Goal: Task Accomplishment & Management: Use online tool/utility

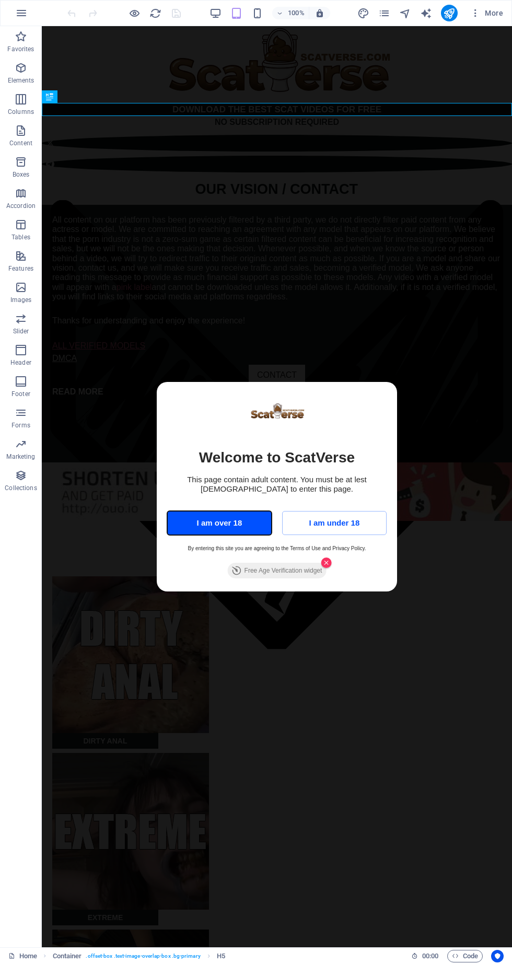
click at [235, 527] on button "I am over 18" at bounding box center [219, 523] width 105 height 24
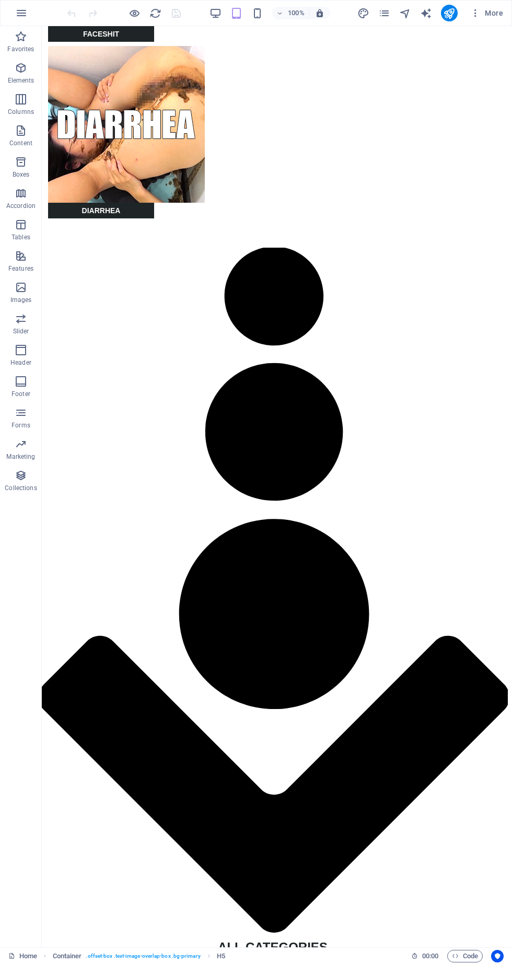
scroll to position [1056, 4]
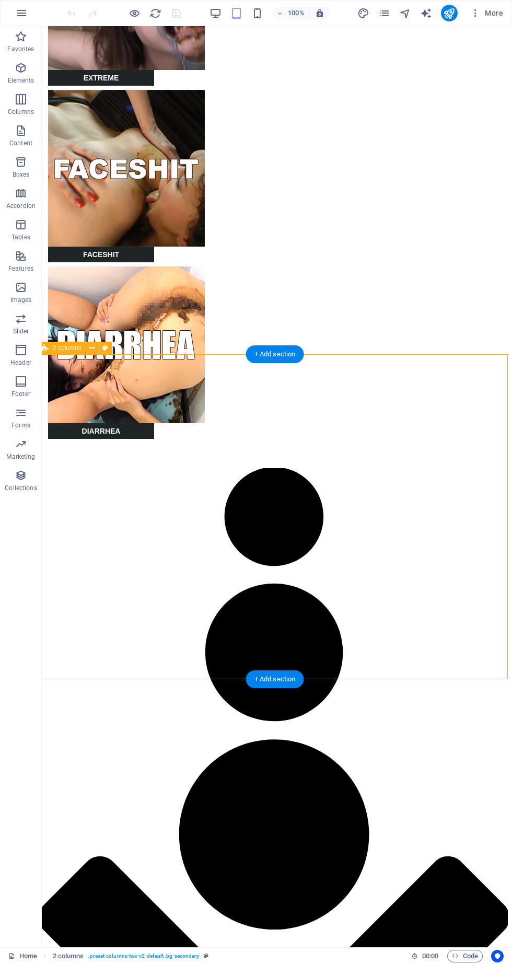
scroll to position [838, 4]
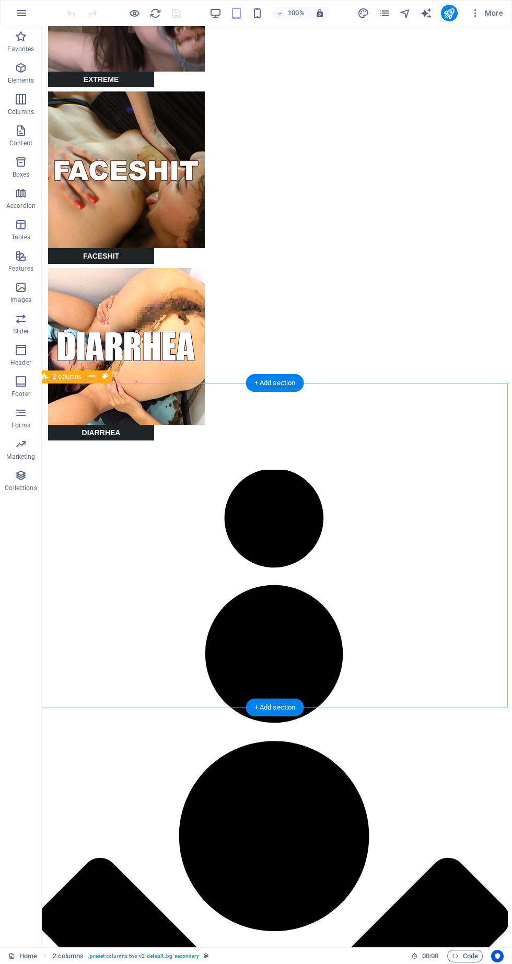
click at [488, 20] on button "More" at bounding box center [486, 13] width 41 height 17
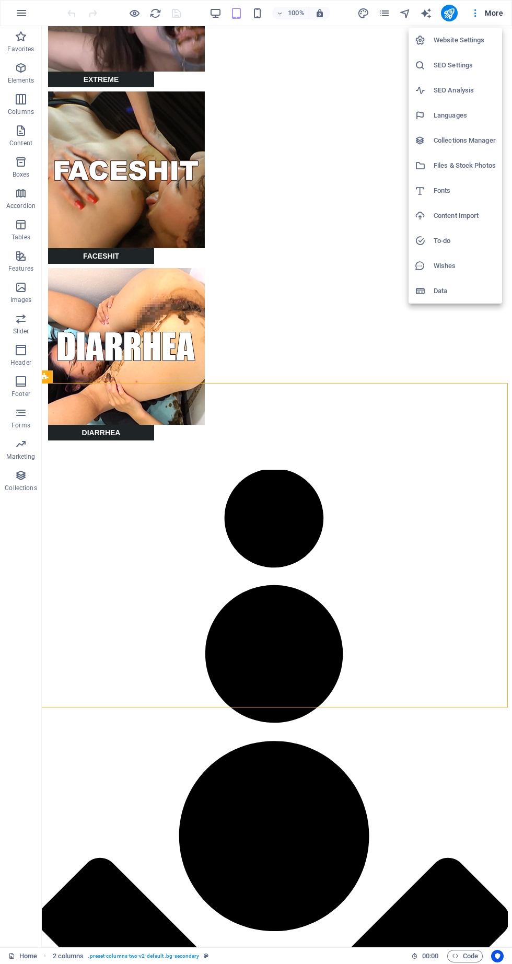
click at [481, 44] on h6 "Website Settings" at bounding box center [465, 40] width 62 height 13
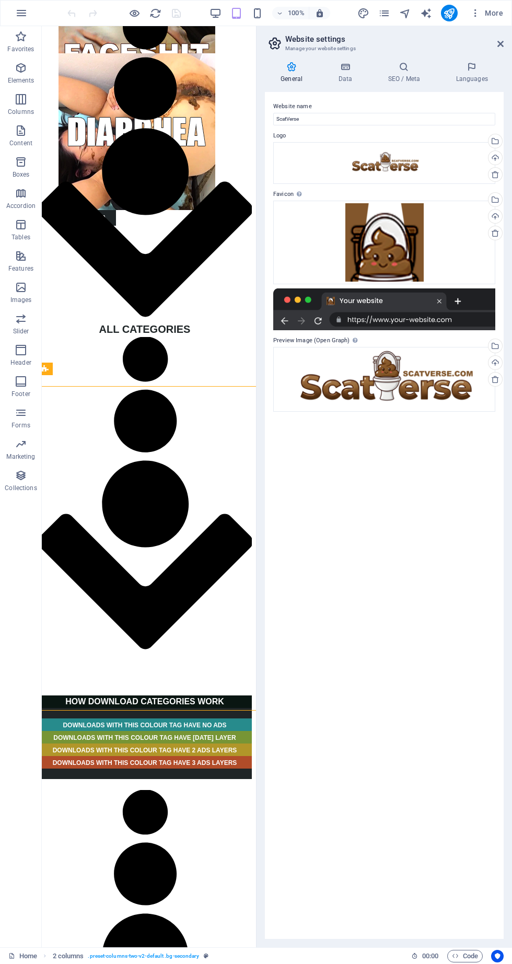
scroll to position [835, 4]
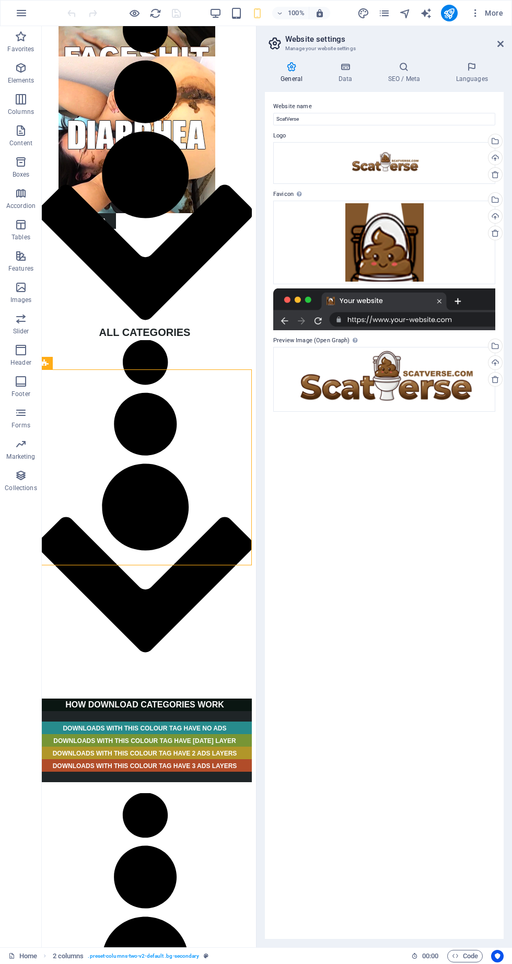
click at [352, 71] on icon at bounding box center [344, 67] width 45 height 10
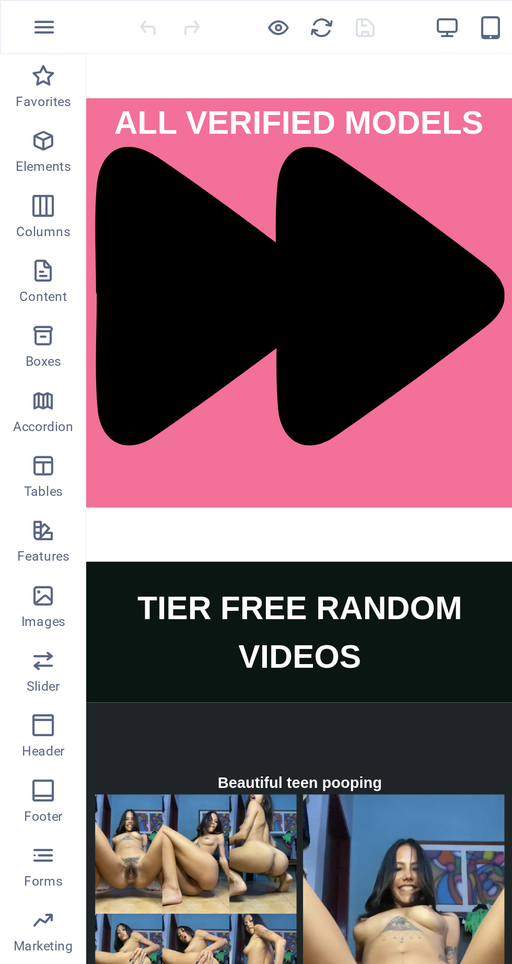
scroll to position [5853, 4]
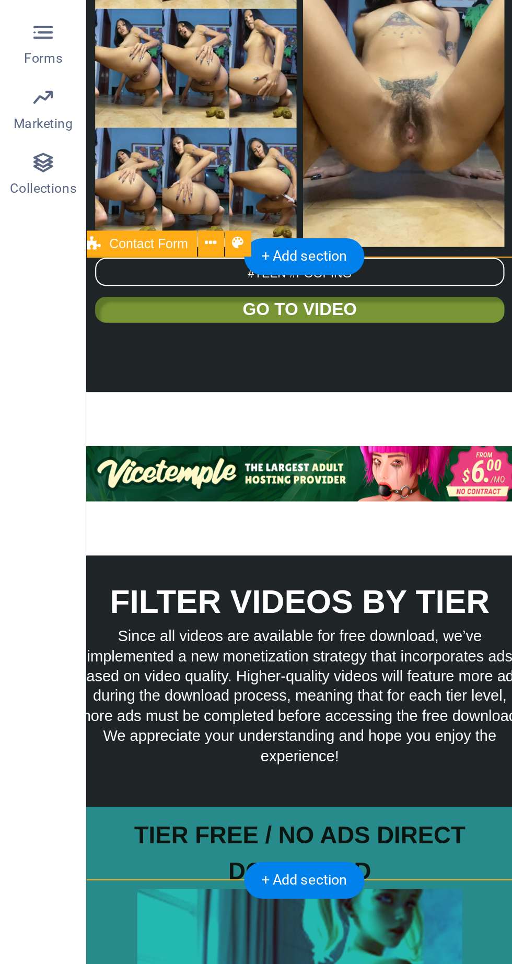
click at [76, 516] on span "Contact Form" at bounding box center [72, 515] width 38 height 6
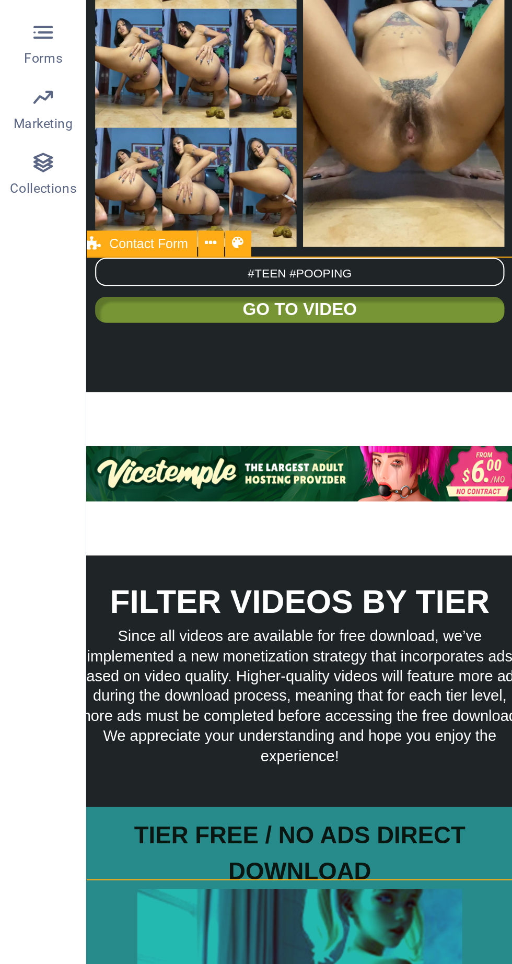
click at [96, 515] on button at bounding box center [102, 514] width 13 height 13
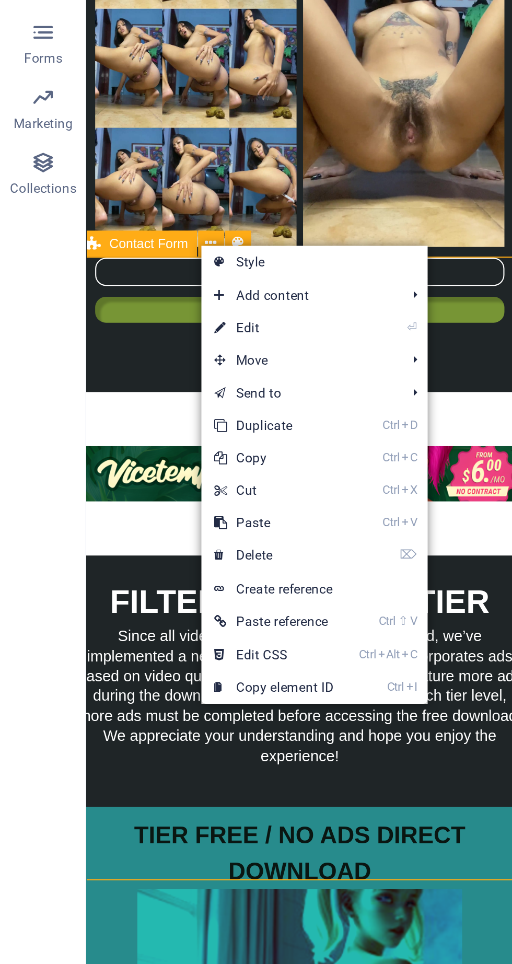
click at [136, 557] on link "⏎ Edit" at bounding box center [132, 556] width 70 height 16
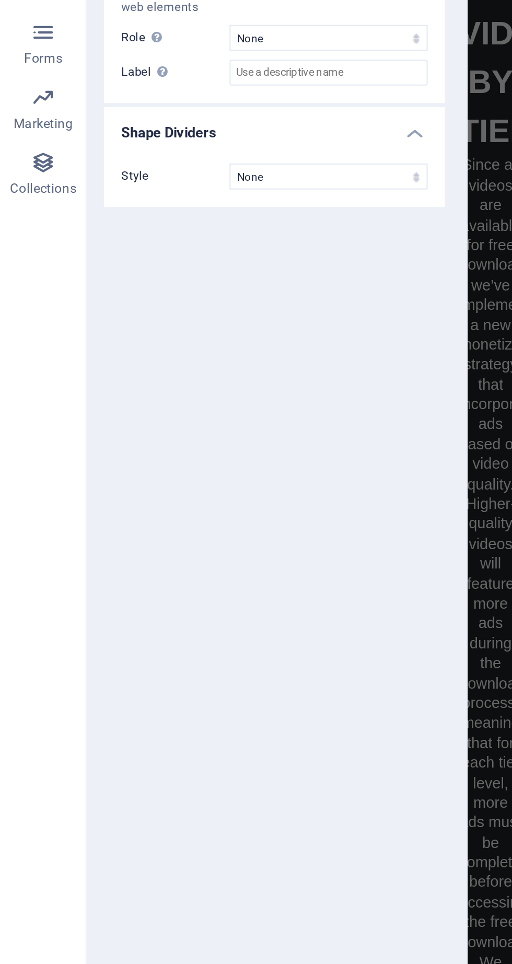
scroll to position [10486, 4]
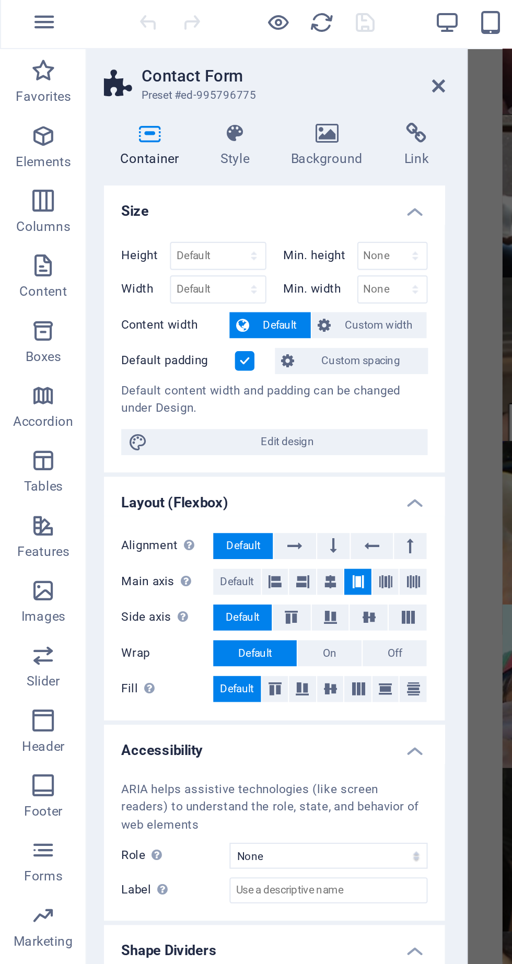
click at [122, 66] on icon at bounding box center [114, 67] width 30 height 10
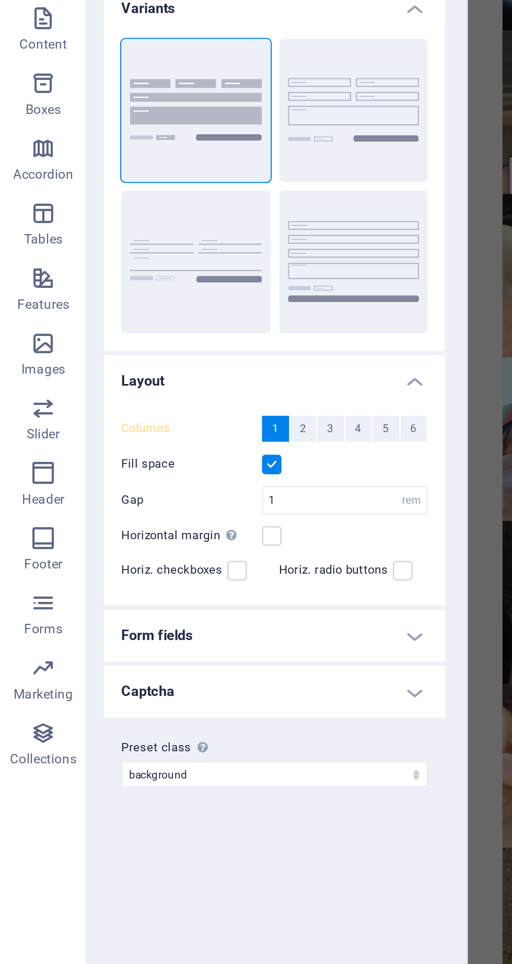
click at [193, 425] on h4 "Form fields" at bounding box center [132, 428] width 165 height 25
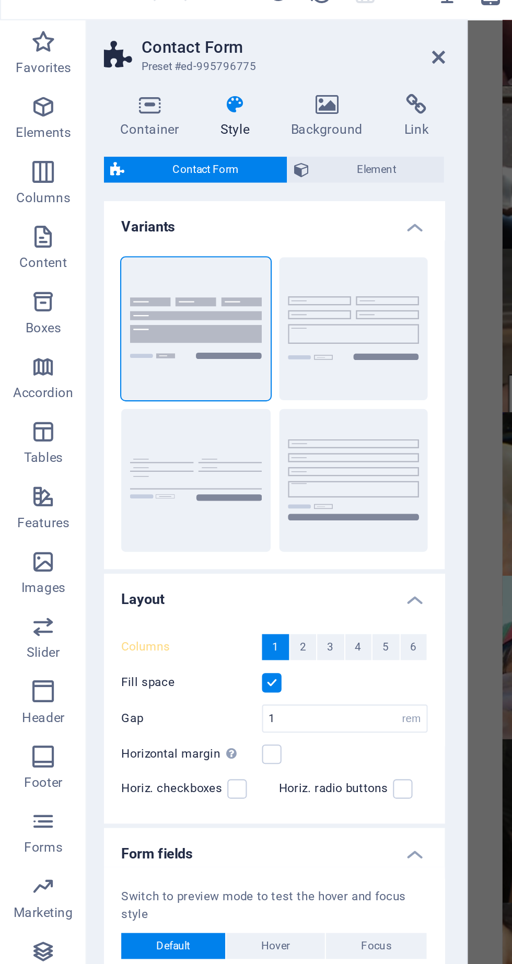
click at [184, 96] on span "Element" at bounding box center [182, 98] width 59 height 13
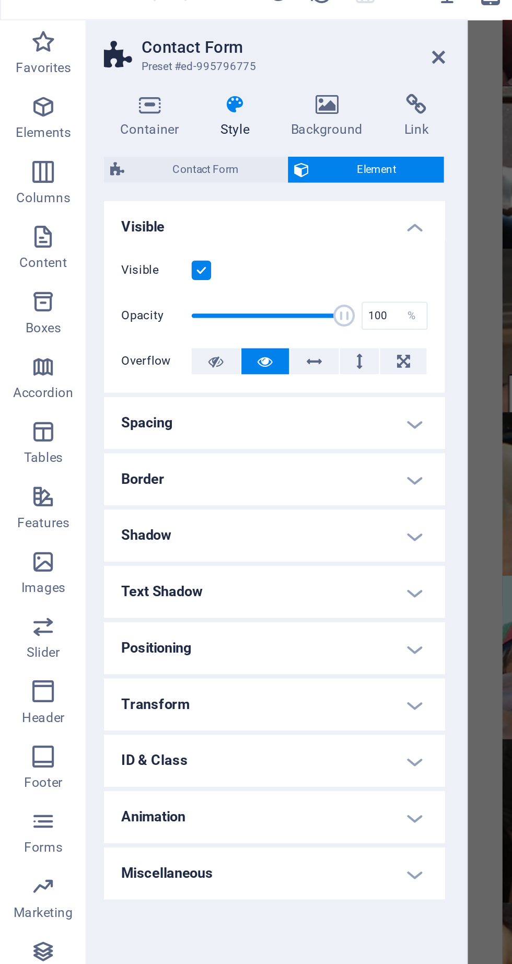
click at [109, 97] on span "Contact Form" at bounding box center [99, 98] width 72 height 13
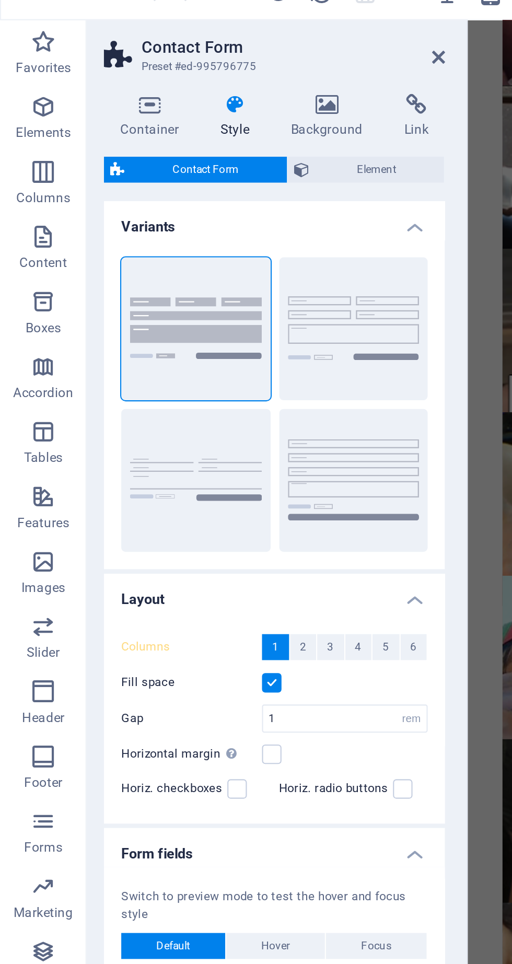
click at [68, 67] on icon at bounding box center [72, 67] width 44 height 10
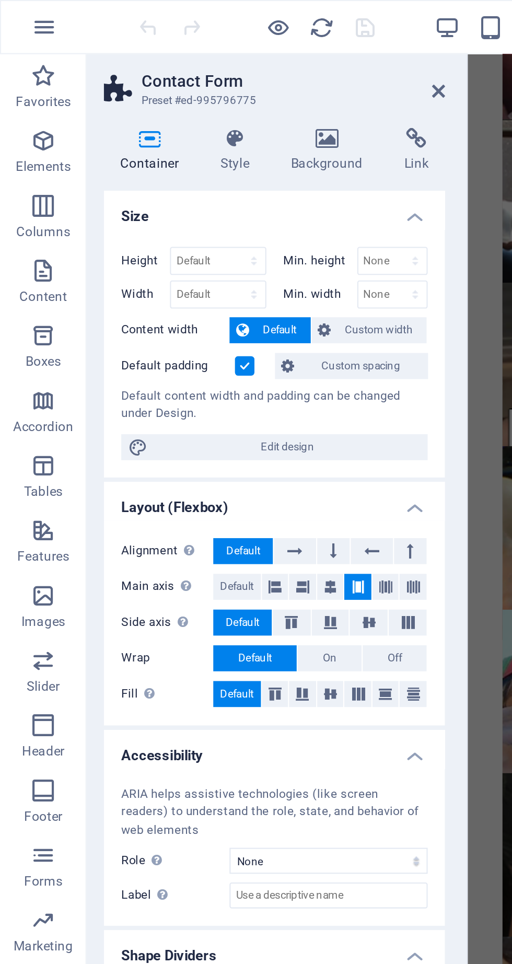
click at [212, 47] on icon at bounding box center [211, 44] width 6 height 8
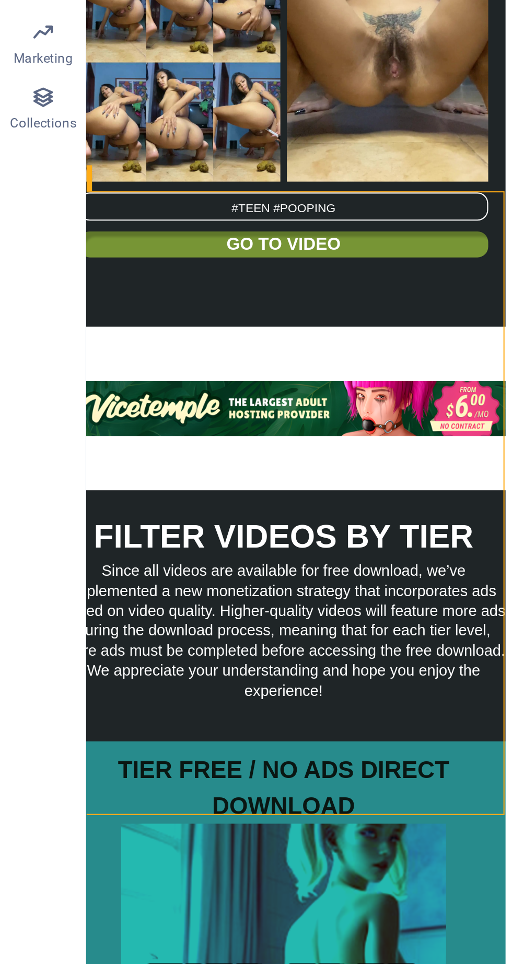
scroll to position [5853, 0]
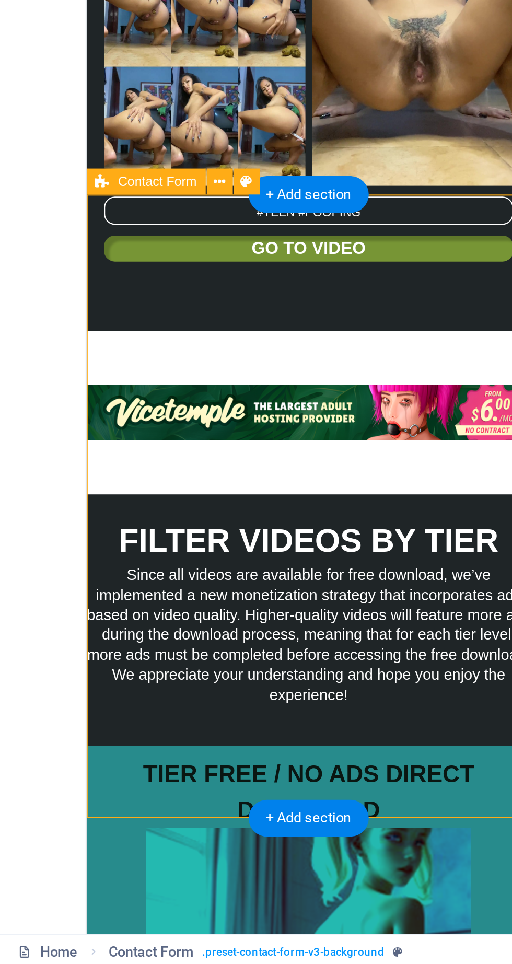
scroll to position [5782, 0]
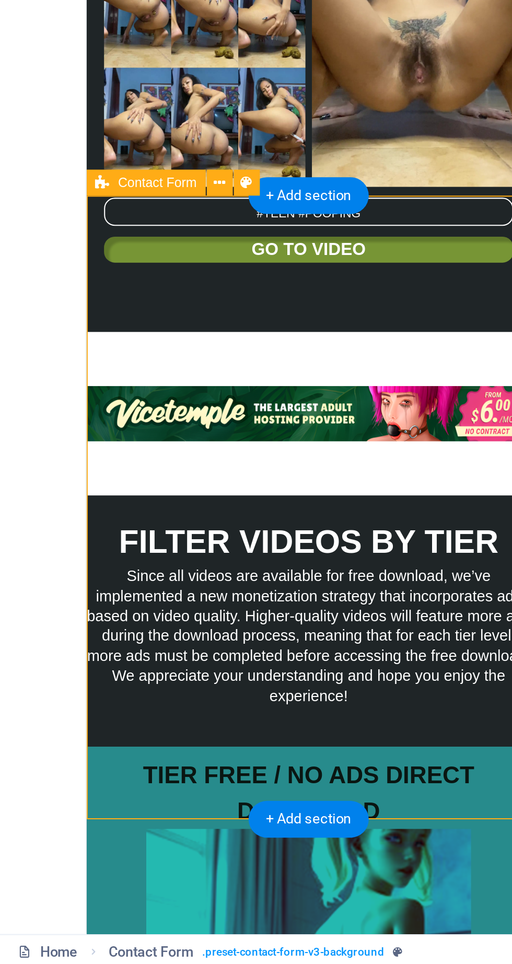
click at [120, 584] on icon at bounding box center [119, 585] width 6 height 11
select select "rem"
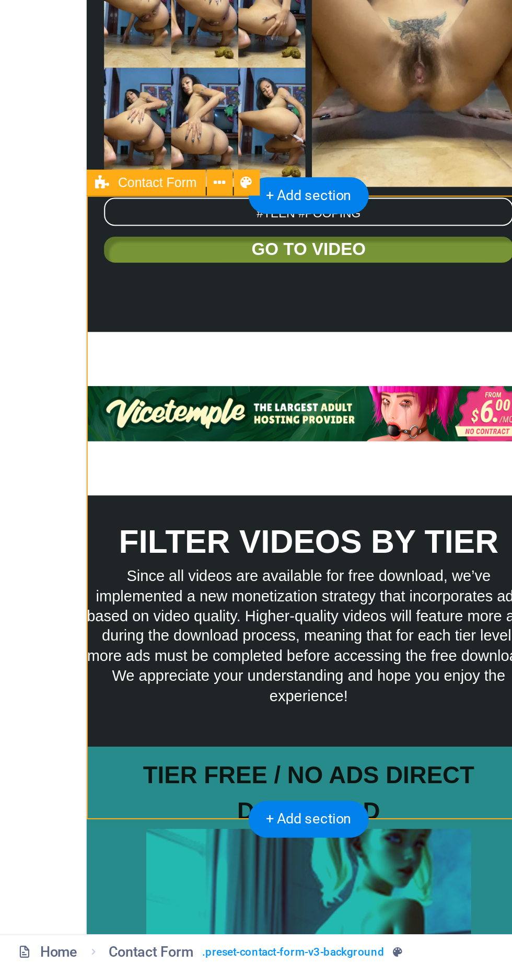
select select "rem"
select select "px"
select select "preset-contact-form-v3-background"
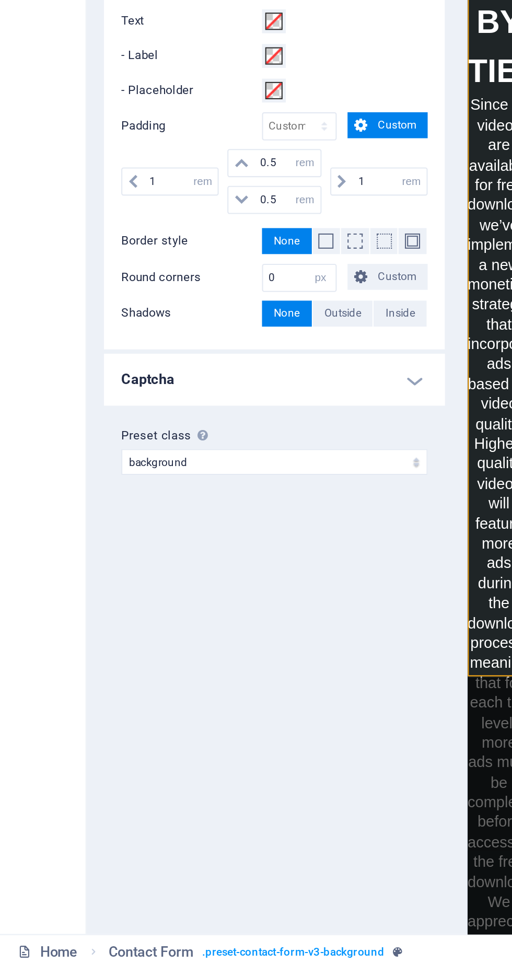
scroll to position [10925, 0]
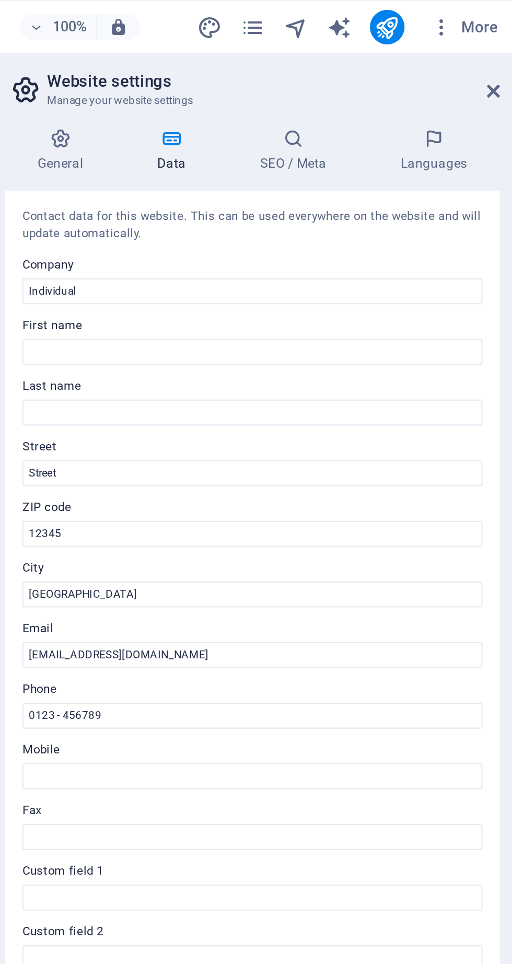
click at [501, 45] on icon at bounding box center [500, 44] width 6 height 8
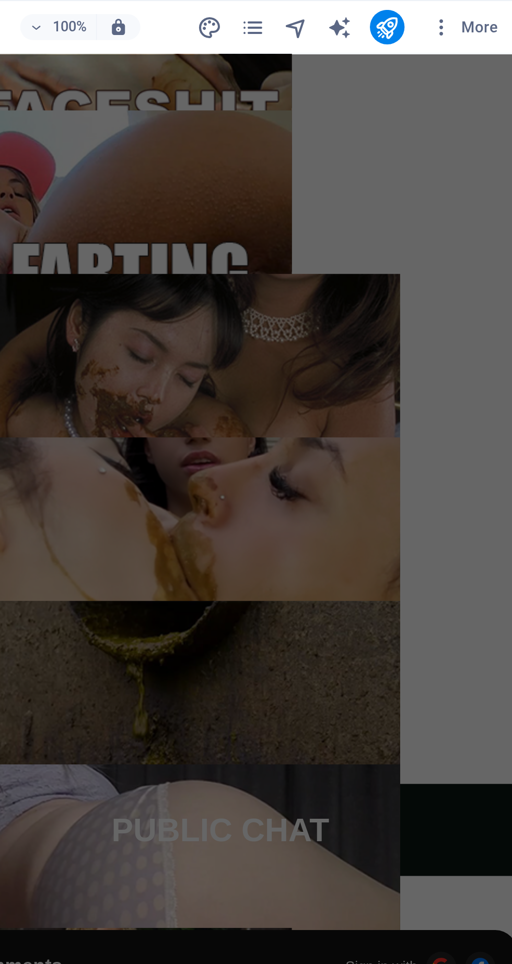
scroll to position [5944, 0]
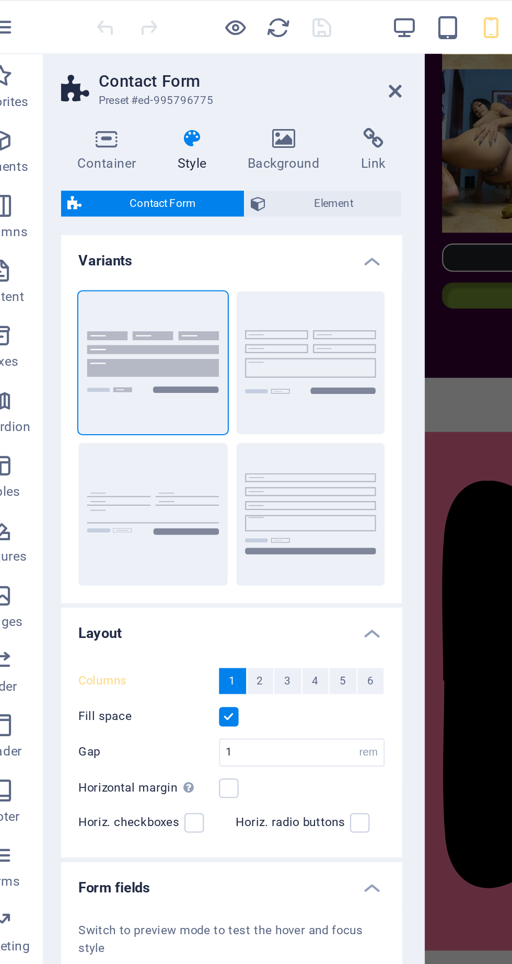
click at [214, 41] on icon at bounding box center [211, 44] width 6 height 8
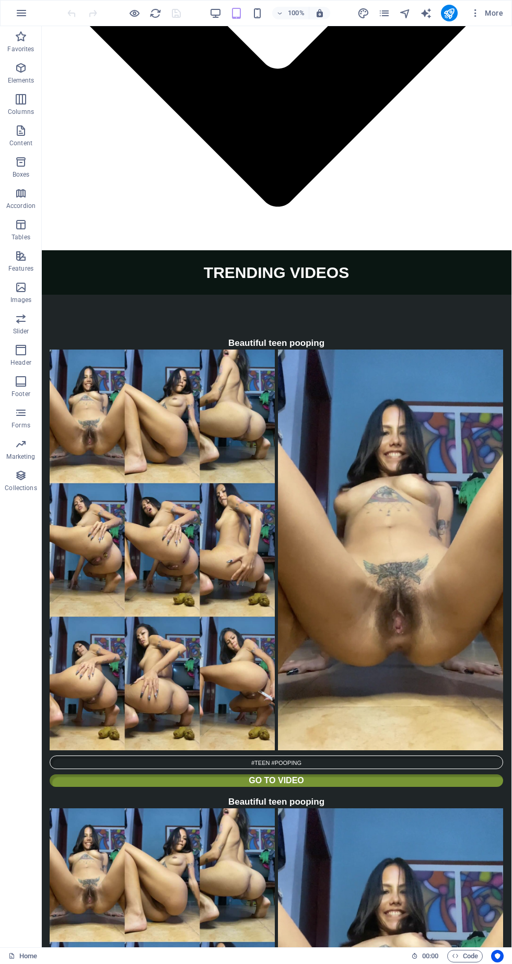
scroll to position [4033, 1]
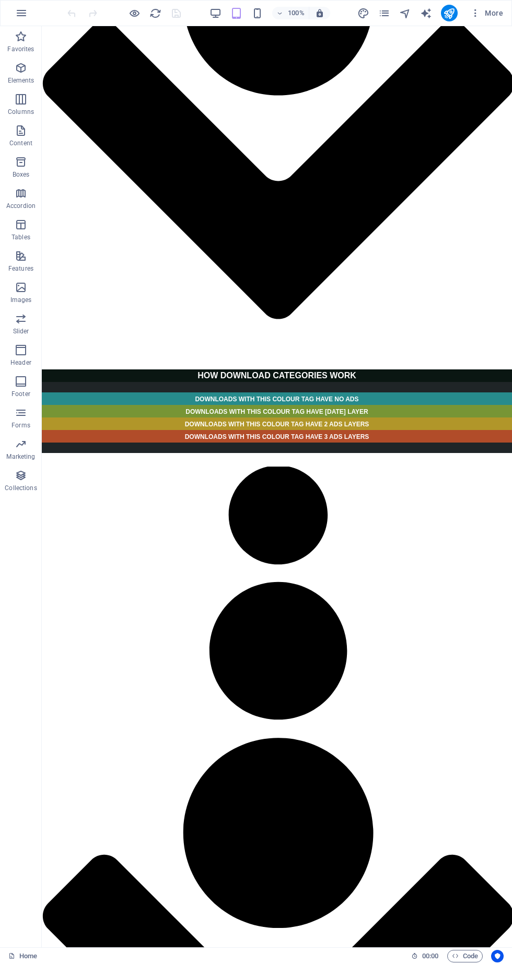
scroll to position [2383, 0]
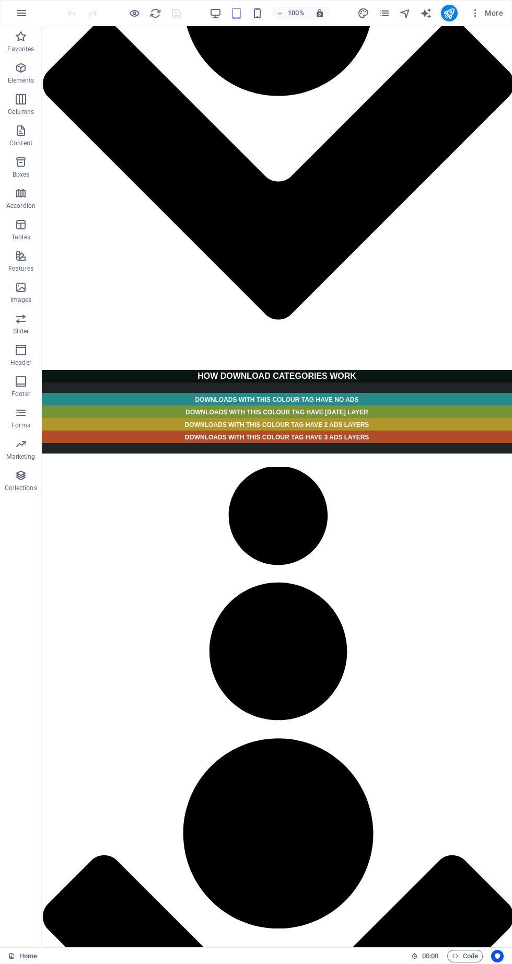
click at [217, 11] on icon "button" at bounding box center [216, 13] width 12 height 12
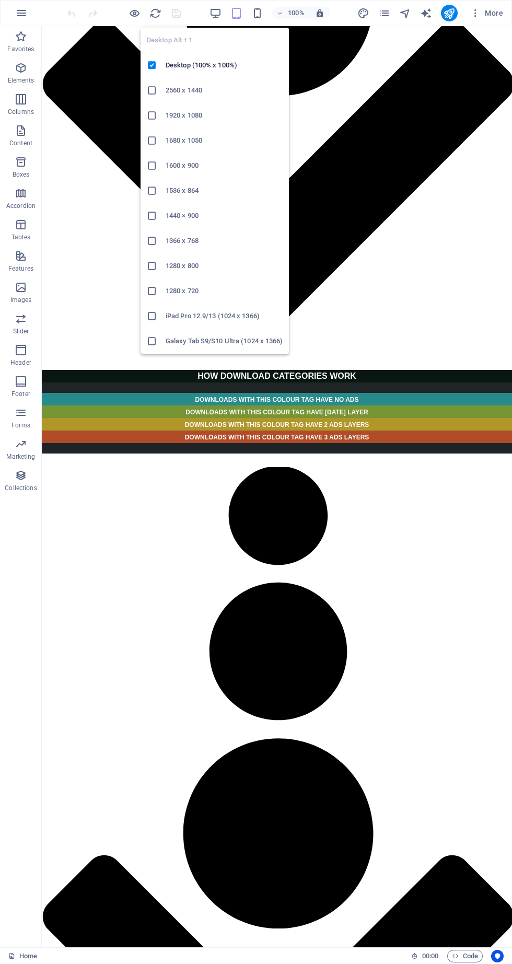
click at [280, 13] on icon "button" at bounding box center [279, 13] width 7 height 7
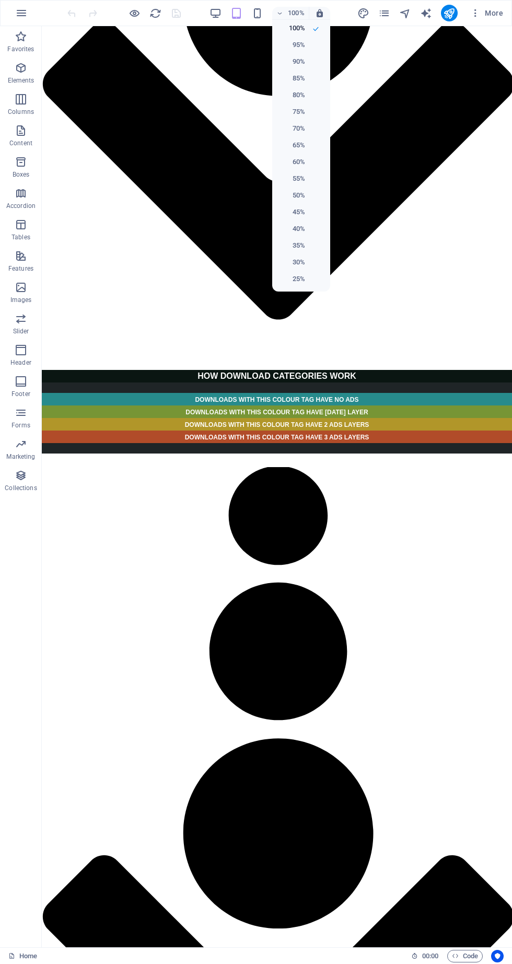
click at [263, 10] on div at bounding box center [256, 482] width 512 height 964
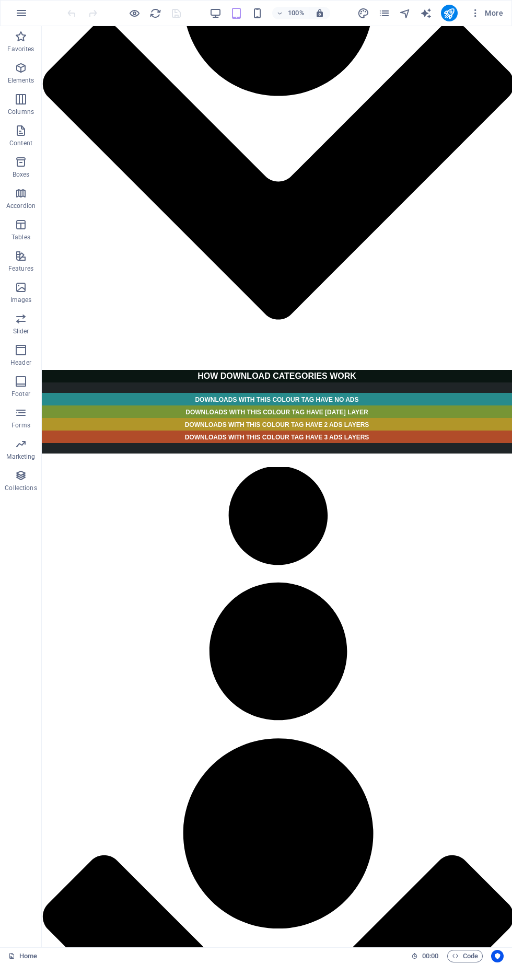
click at [258, 15] on icon "button" at bounding box center [257, 13] width 12 height 12
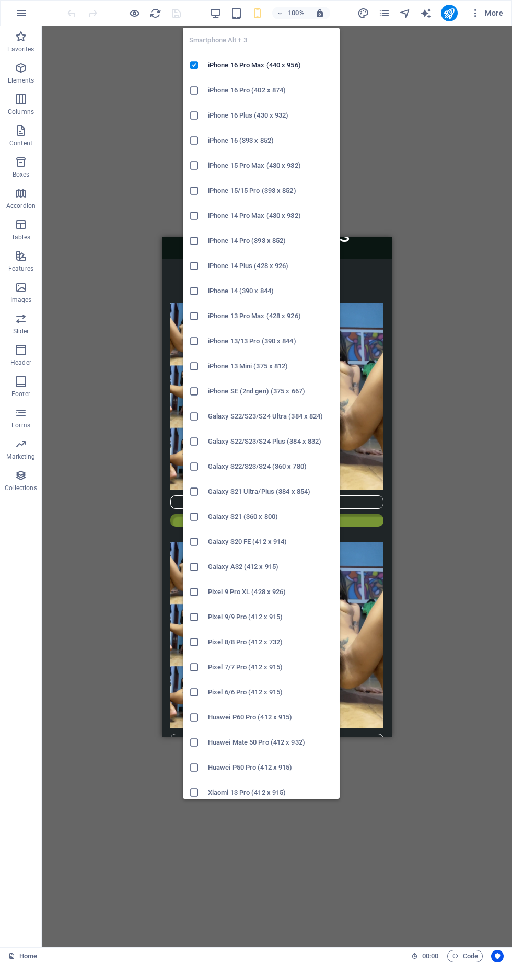
scroll to position [2378, 0]
click at [408, 439] on div "Drag here to replace the existing content. Press “Ctrl” if you want to create a…" at bounding box center [277, 486] width 470 height 921
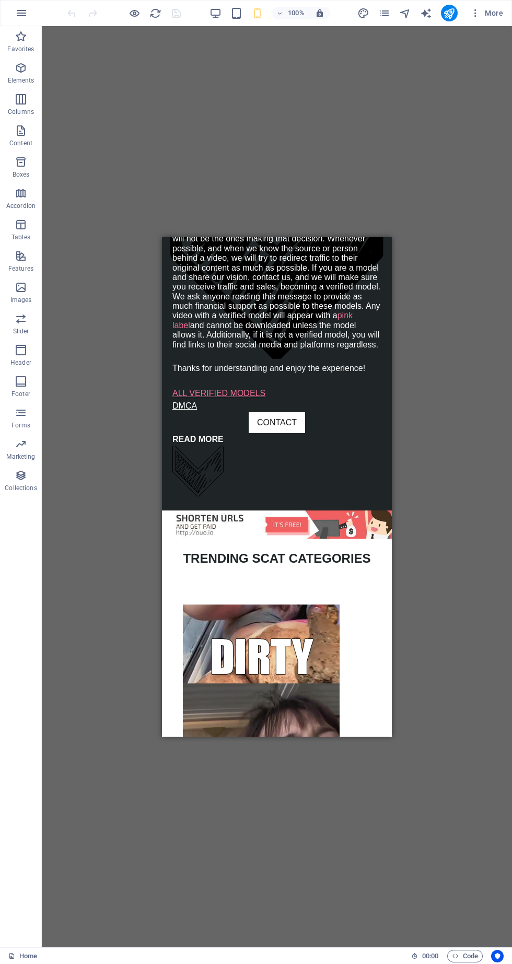
scroll to position [240, 0]
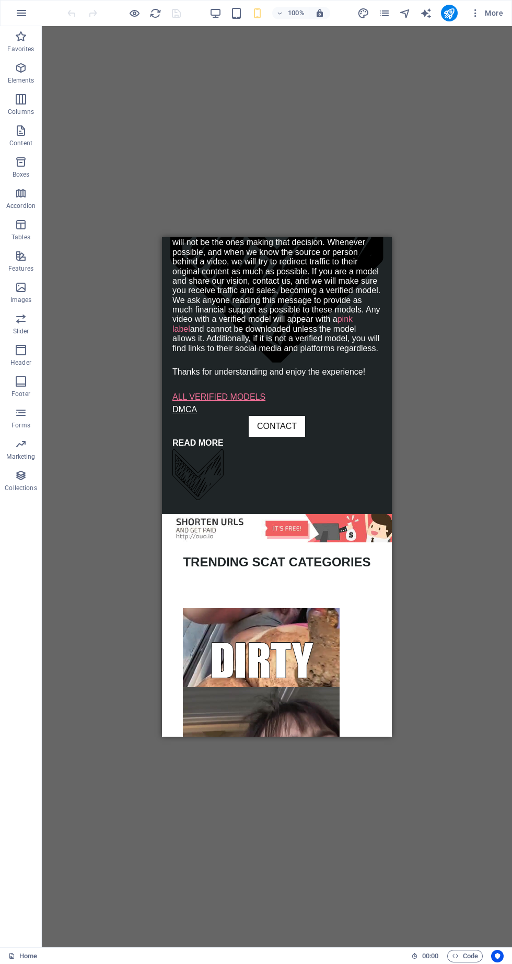
click at [233, 16] on icon "button" at bounding box center [236, 13] width 12 height 12
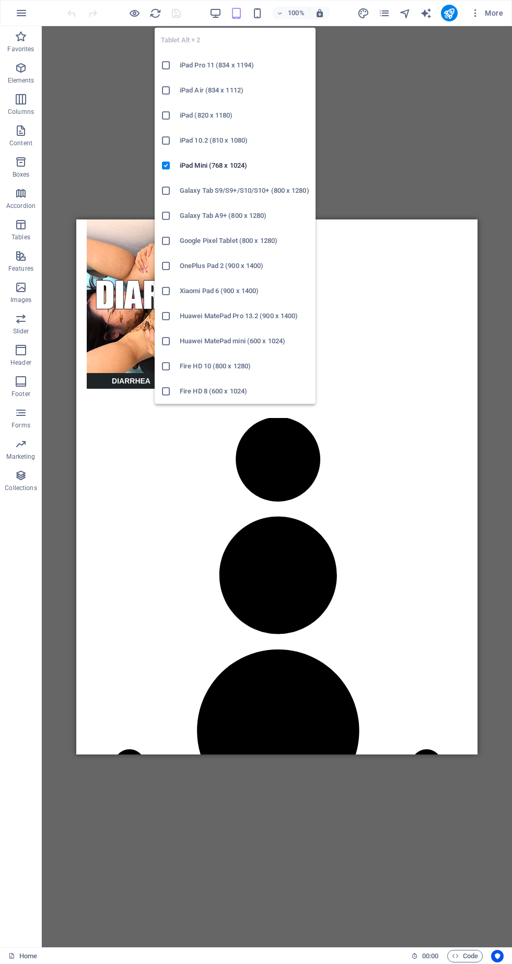
scroll to position [1093, 0]
click at [130, 18] on icon "button" at bounding box center [135, 13] width 12 height 12
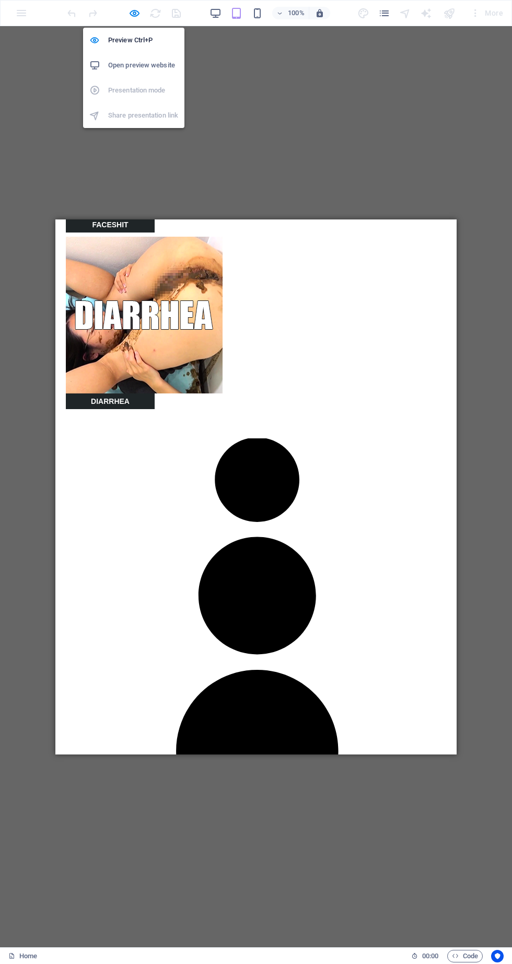
scroll to position [944, 0]
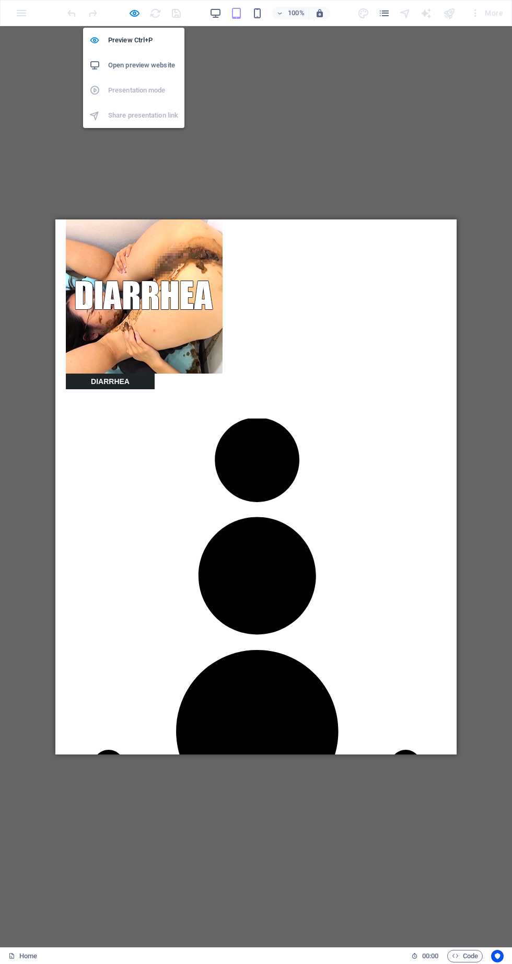
click at [152, 71] on h6 "Open preview website" at bounding box center [143, 65] width 70 height 13
click at [129, 12] on icon "button" at bounding box center [135, 13] width 12 height 12
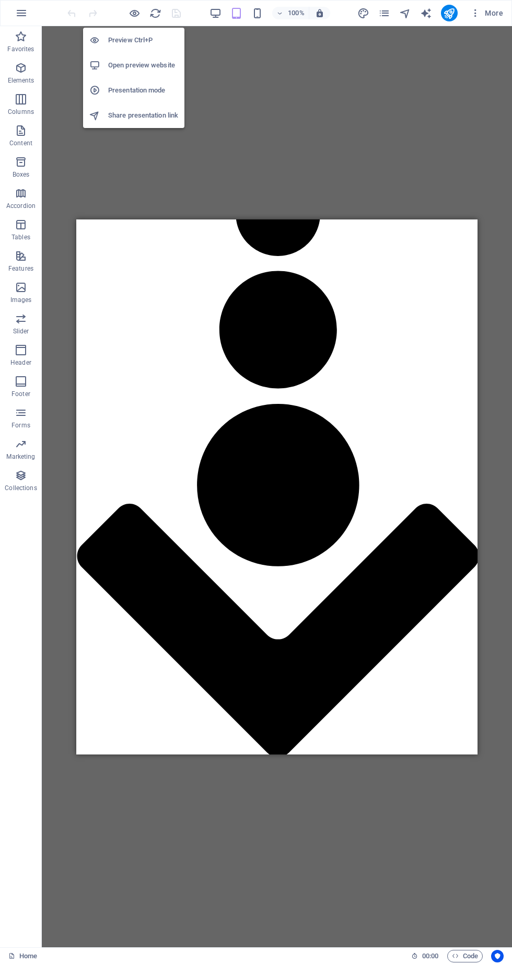
scroll to position [1397, 0]
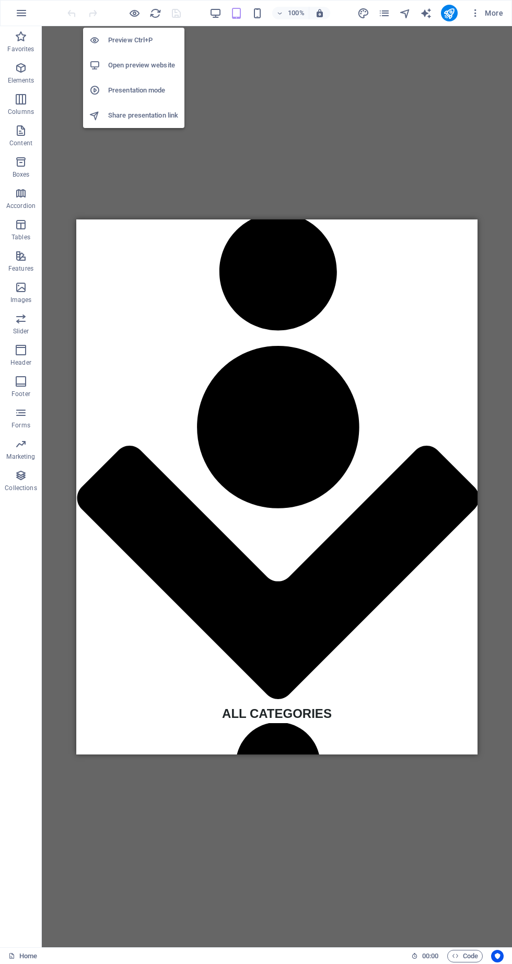
click at [260, 19] on icon "button" at bounding box center [257, 13] width 12 height 12
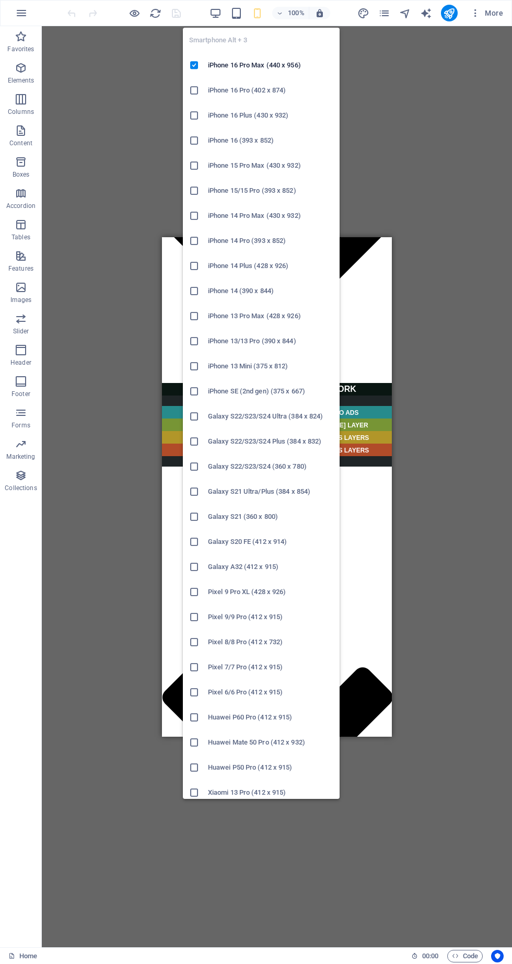
scroll to position [1392, 0]
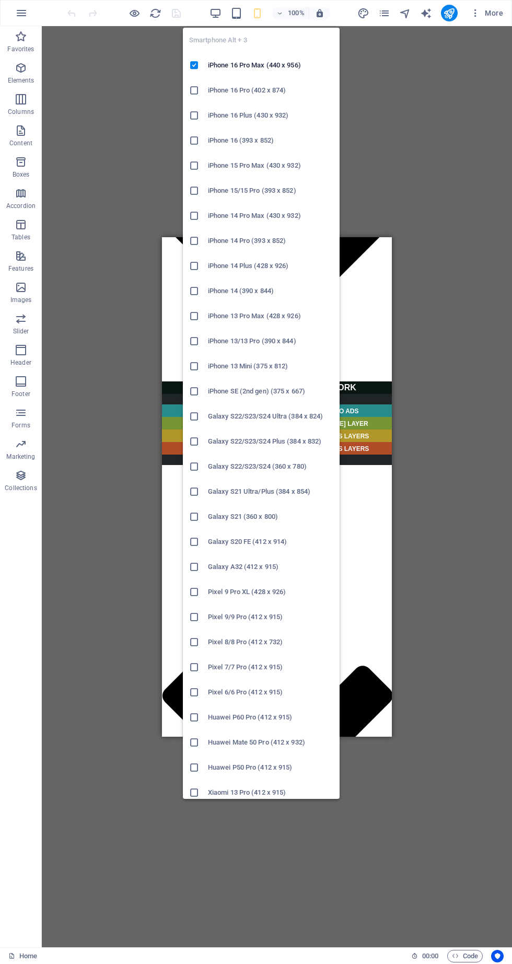
click at [217, 13] on icon "button" at bounding box center [216, 13] width 12 height 12
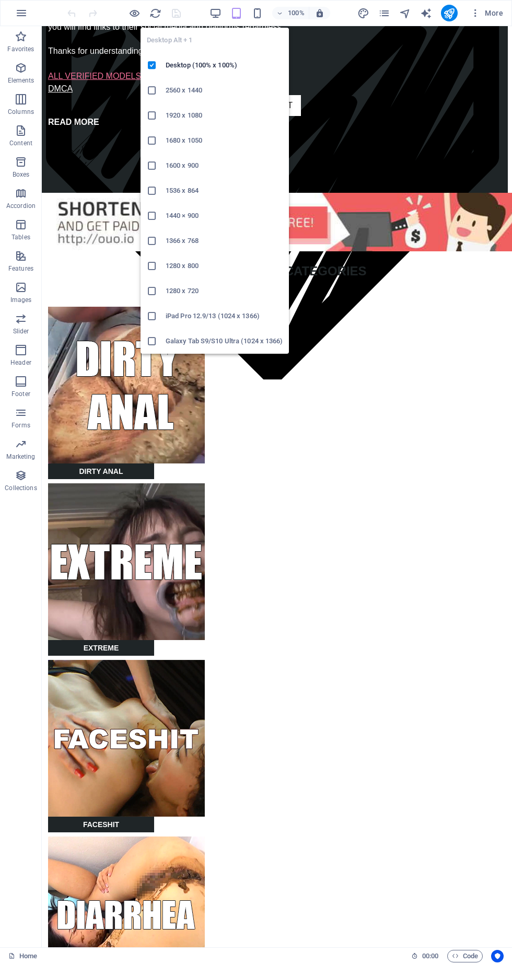
scroll to position [215, 4]
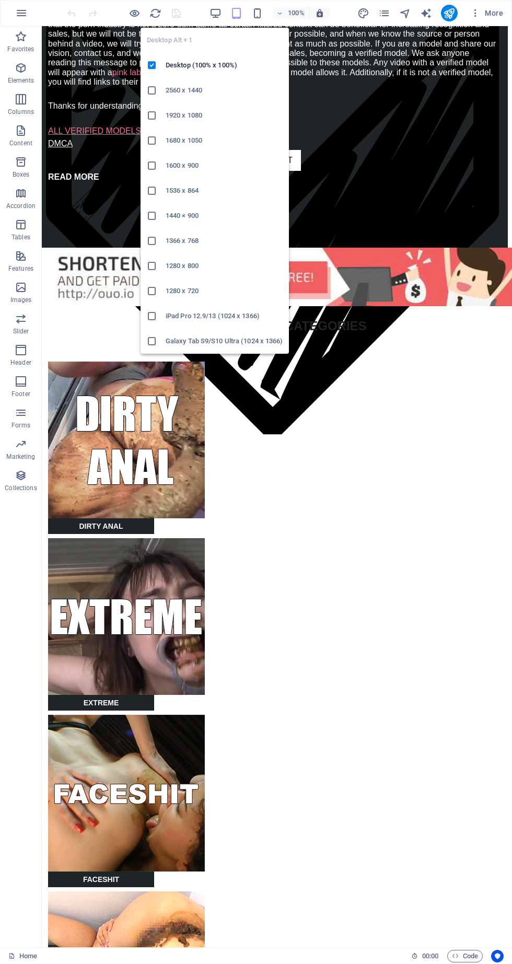
click at [234, 20] on div "Desktop Alt + 1 Desktop (100% x 100%) 2560 x 1440 1920 x 1080 1680 x [PHONE_NUM…" at bounding box center [215, 186] width 148 height 334
click at [211, 65] on h6 "Desktop (100% x 100%)" at bounding box center [224, 65] width 117 height 13
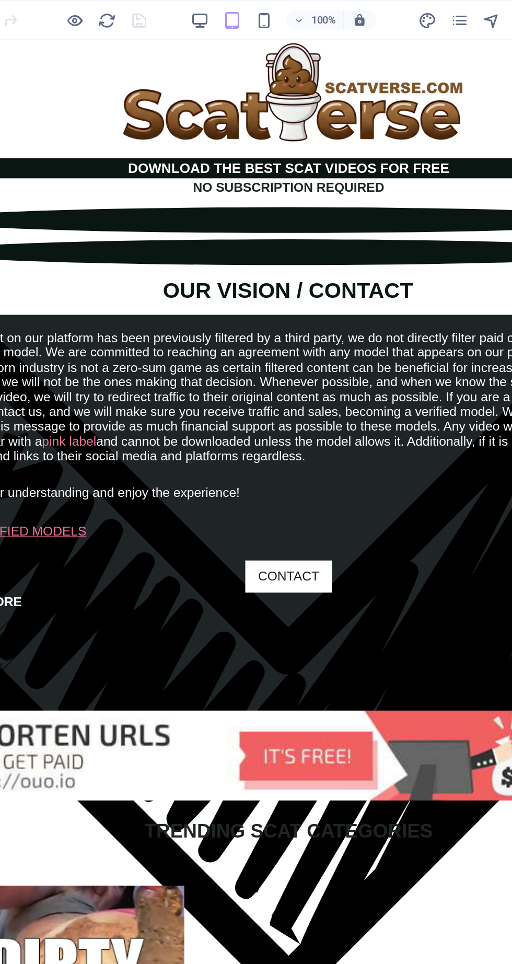
scroll to position [0, 0]
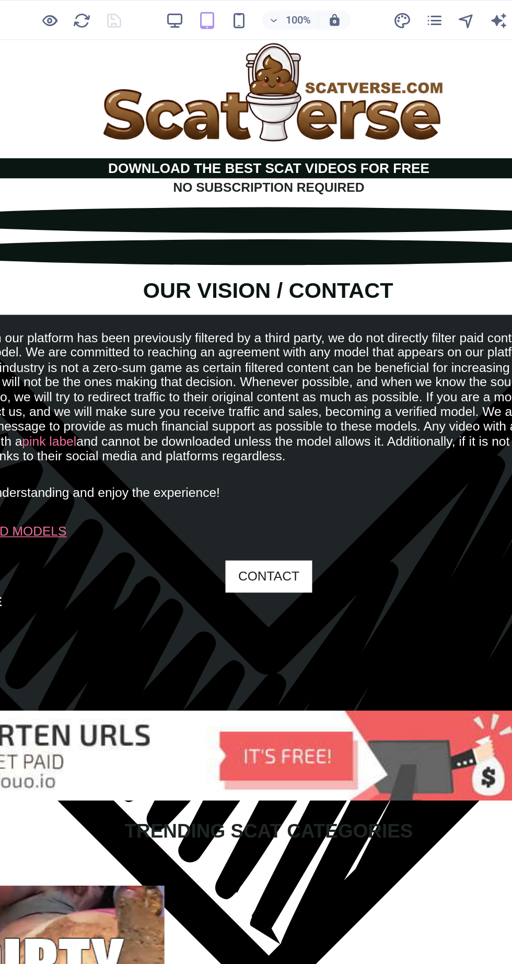
click at [257, 16] on icon "button" at bounding box center [257, 13] width 12 height 12
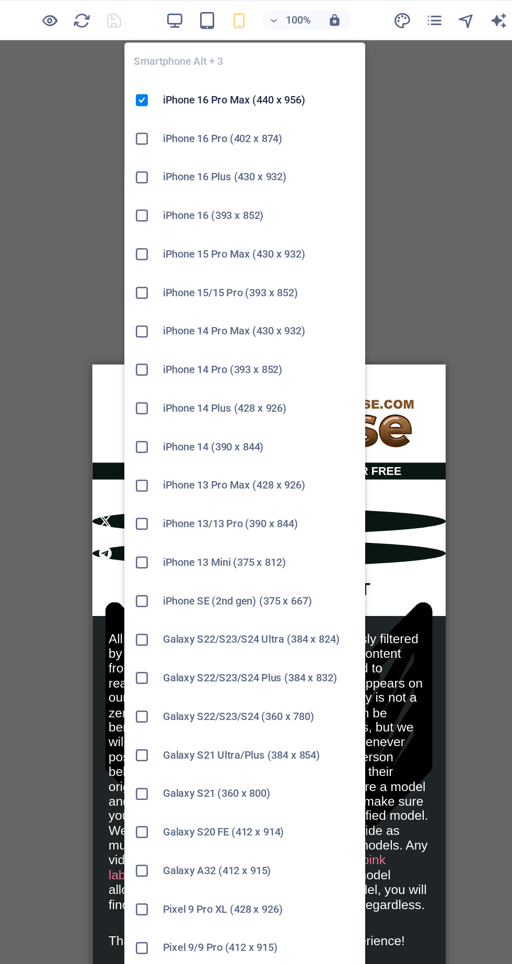
click at [303, 527] on div "All content on our platform has been previously filtered by a third party, we d…" at bounding box center [207, 704] width 230 height 354
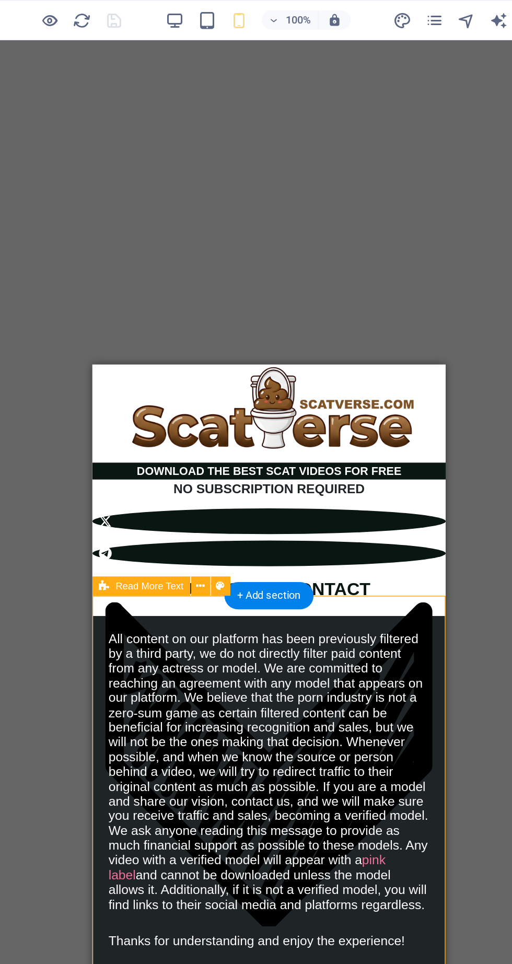
click at [236, 16] on icon "button" at bounding box center [236, 13] width 12 height 12
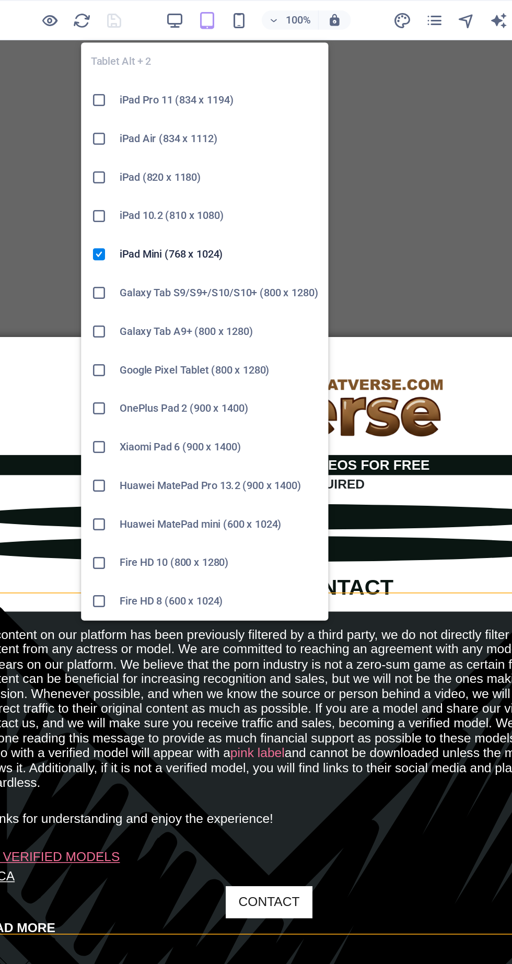
click at [223, 489] on div "OUR VISION / CONTACT" at bounding box center [161, 704] width 385 height 430
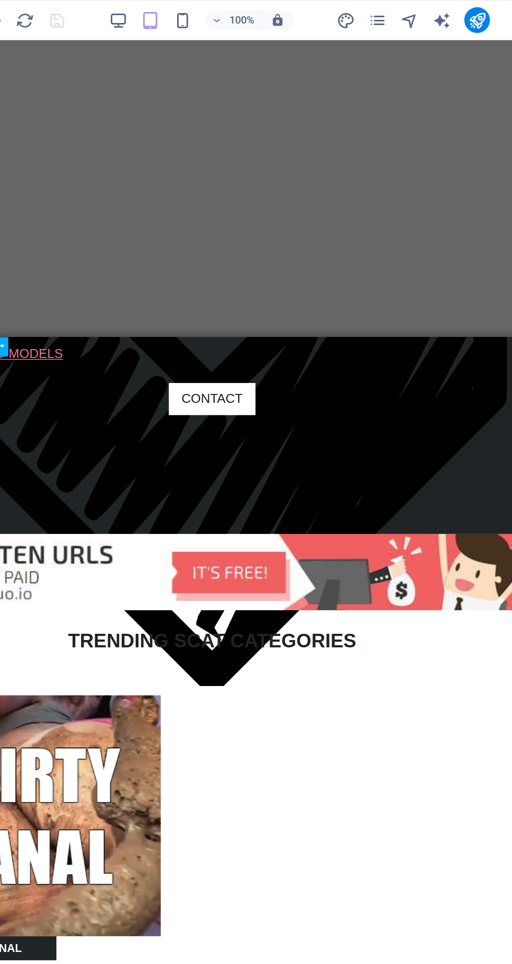
scroll to position [326, 0]
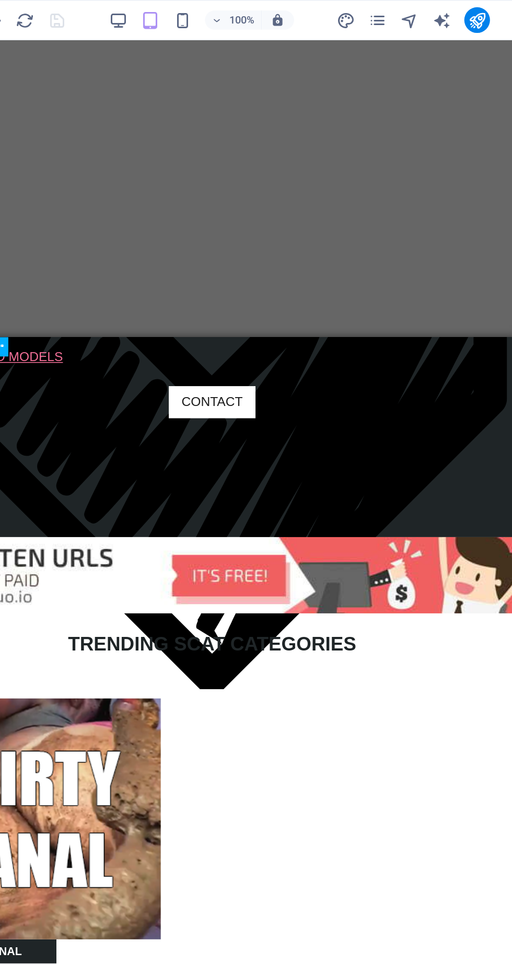
click at [385, 15] on icon "pages" at bounding box center [384, 13] width 12 height 12
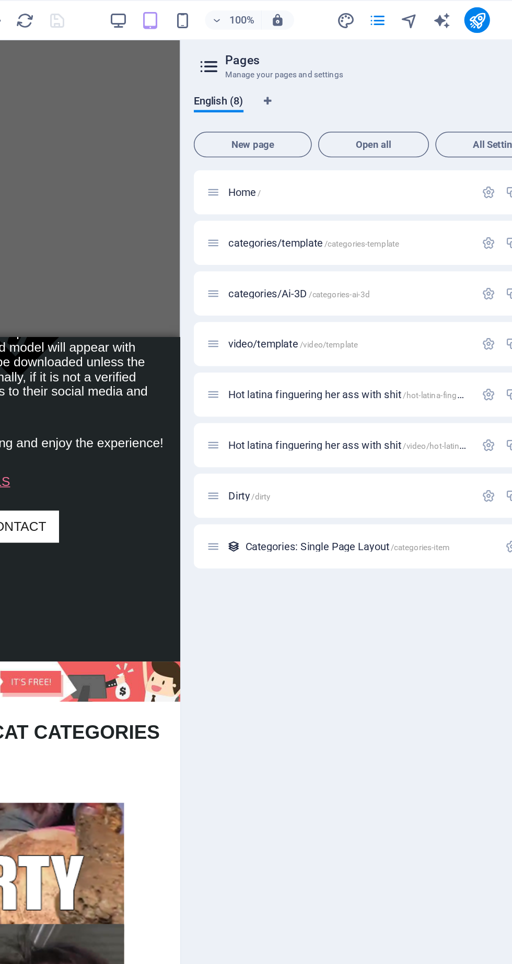
scroll to position [406, 0]
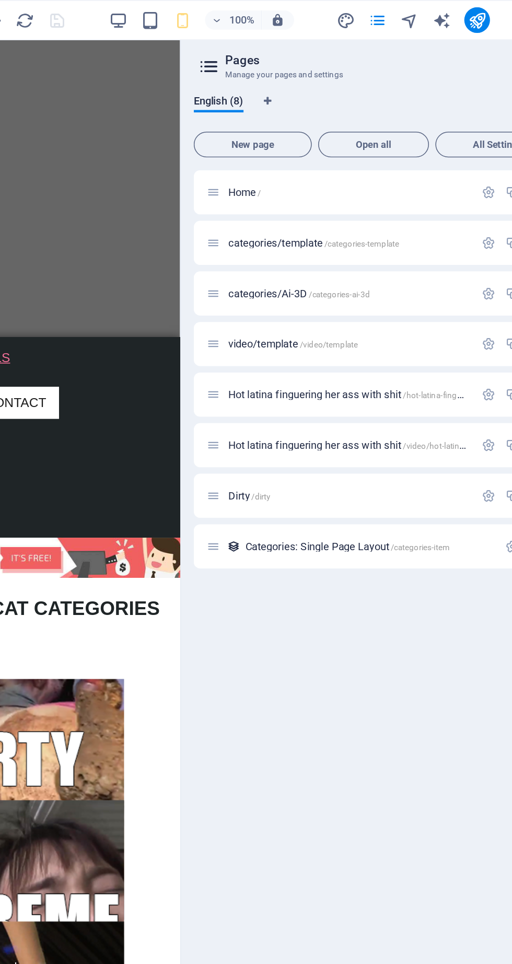
click at [391, 159] on span "/categories-template" at bounding box center [374, 159] width 49 height 6
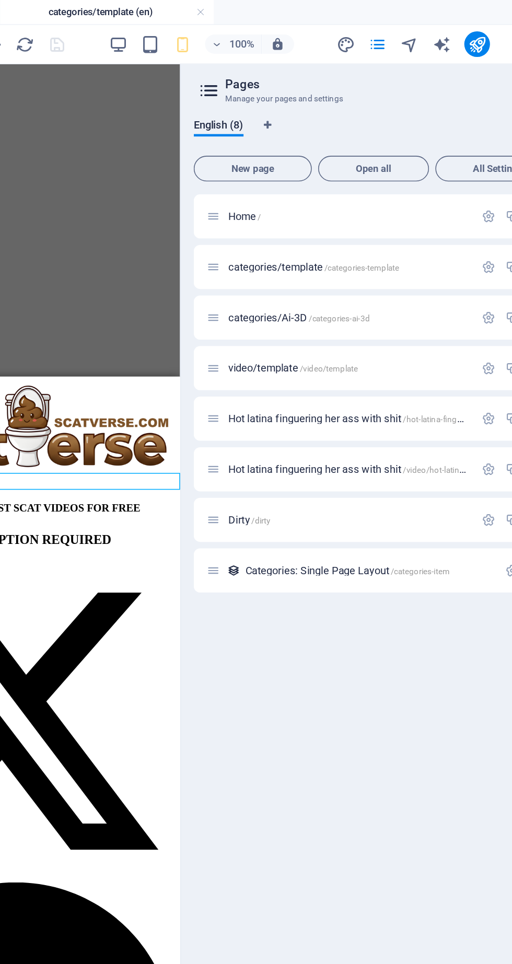
scroll to position [0, 0]
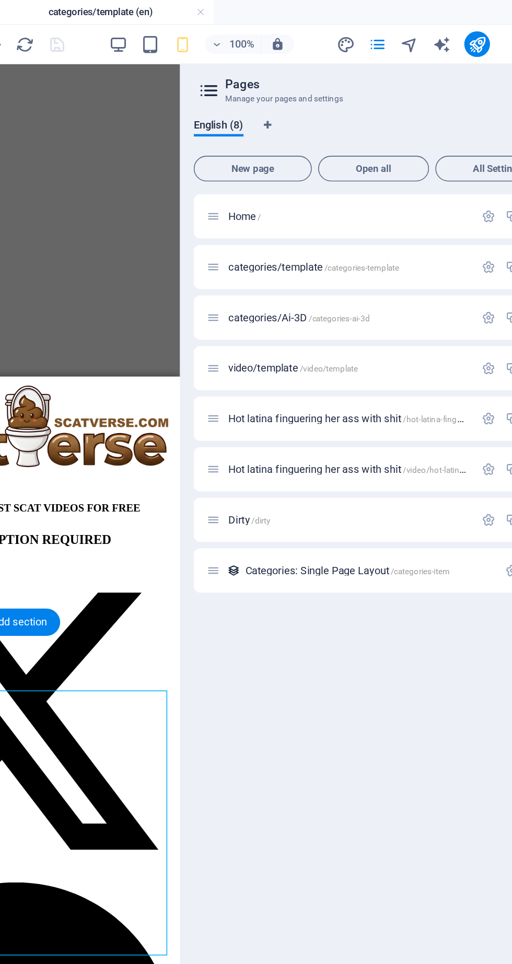
click at [259, 30] on icon "button" at bounding box center [257, 29] width 12 height 12
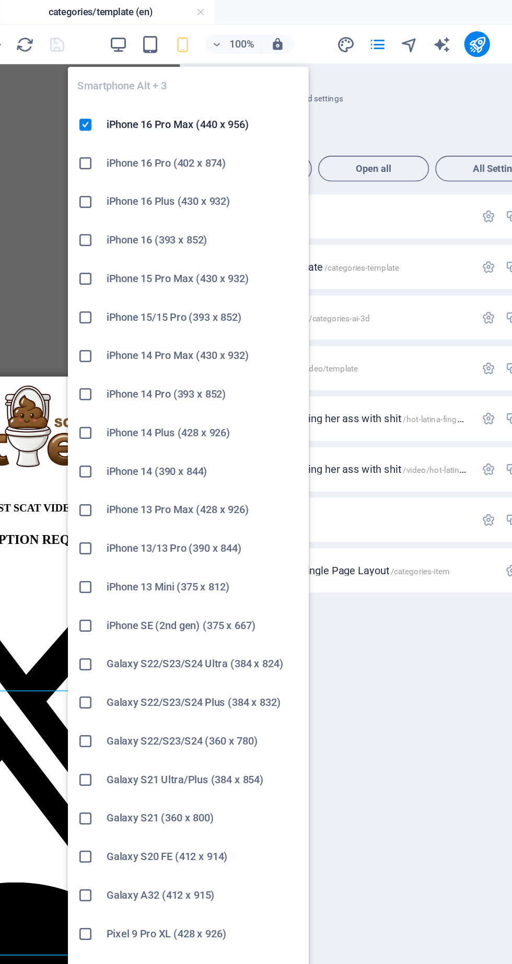
click at [387, 30] on icon "pages" at bounding box center [384, 29] width 12 height 12
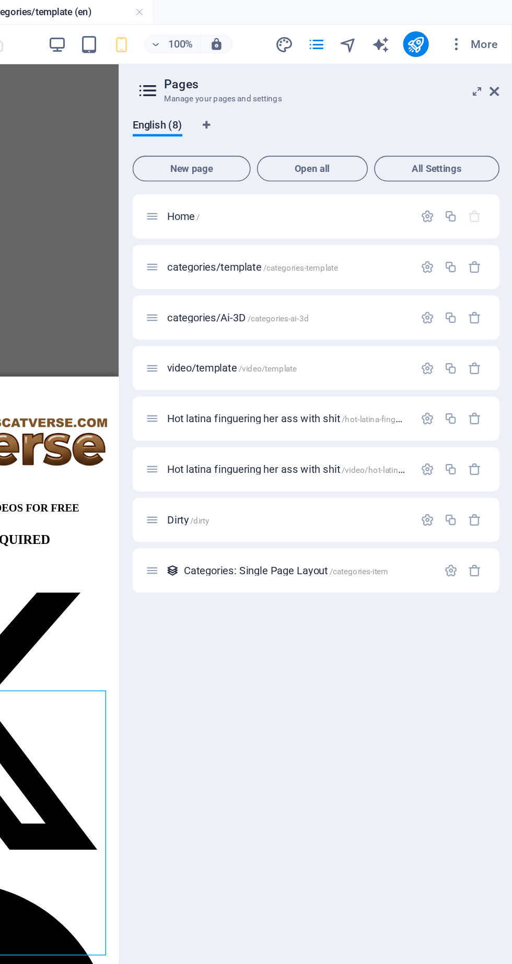
click at [500, 60] on icon at bounding box center [500, 59] width 6 height 8
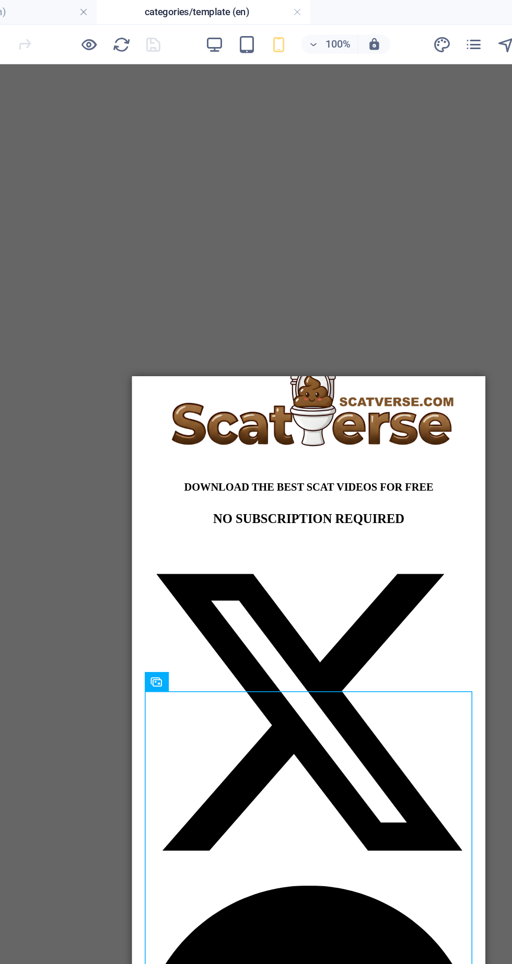
scroll to position [40, 0]
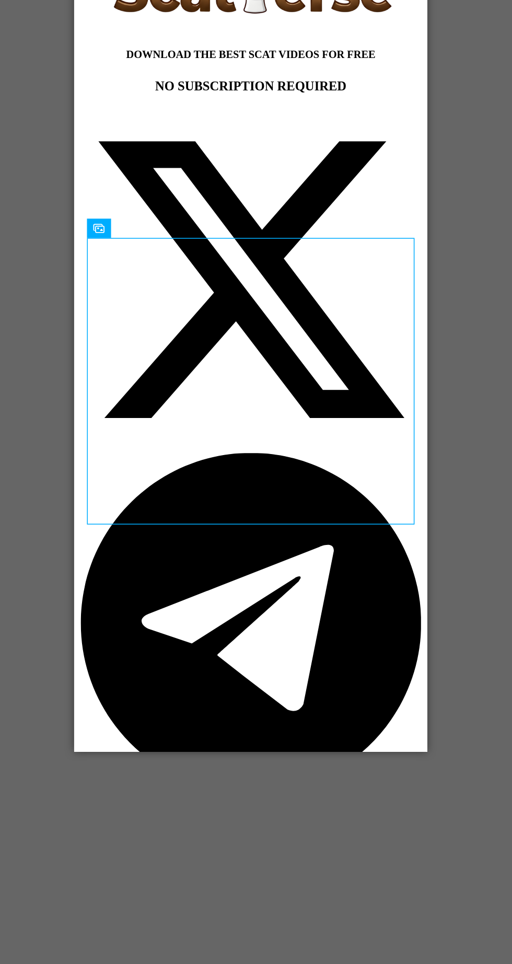
click at [224, 550] on div "« PAGE 01 - 50 »" at bounding box center [189, 554] width 222 height 9
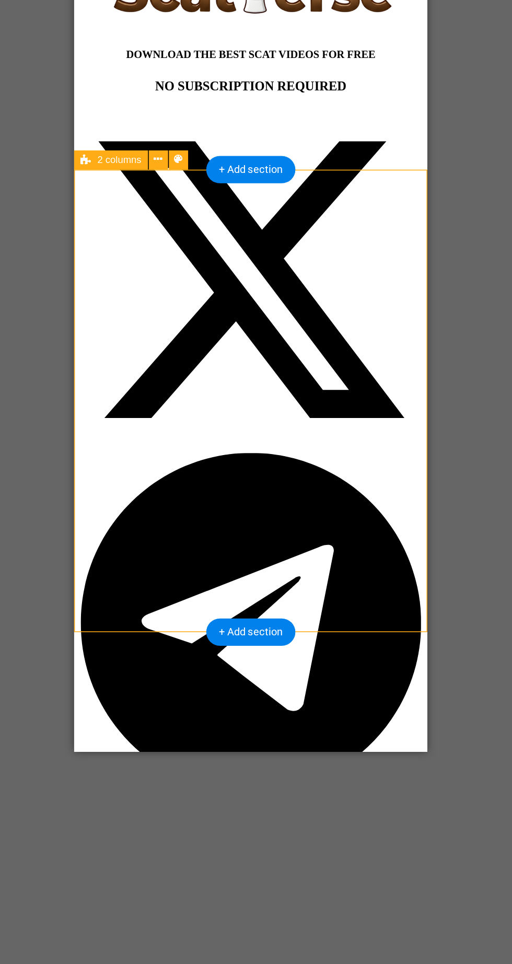
click at [414, 347] on div "Drag here to replace the existing content. Press “Ctrl” if you want to create a…" at bounding box center [277, 495] width 470 height 906
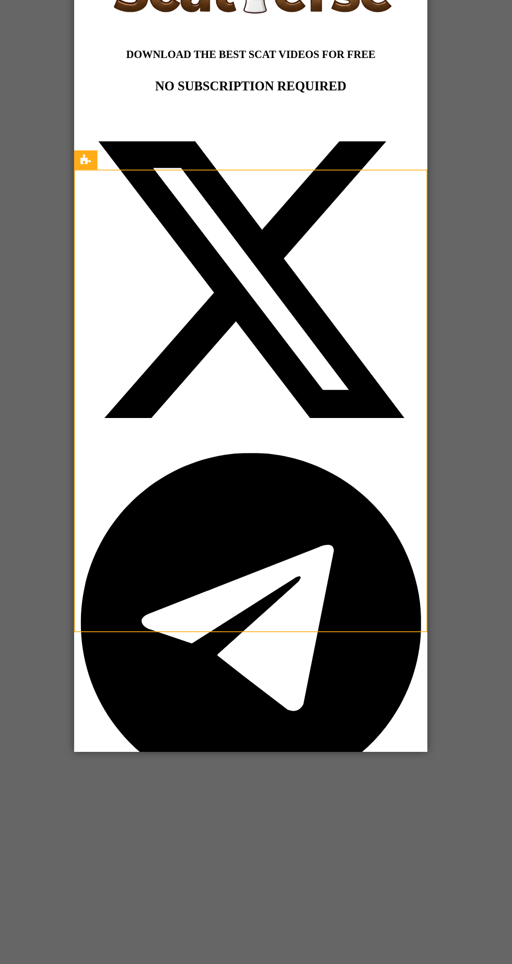
click at [283, 877] on div "Drag here to replace the existing content. Press “Ctrl” if you want to create a…" at bounding box center [277, 495] width 470 height 906
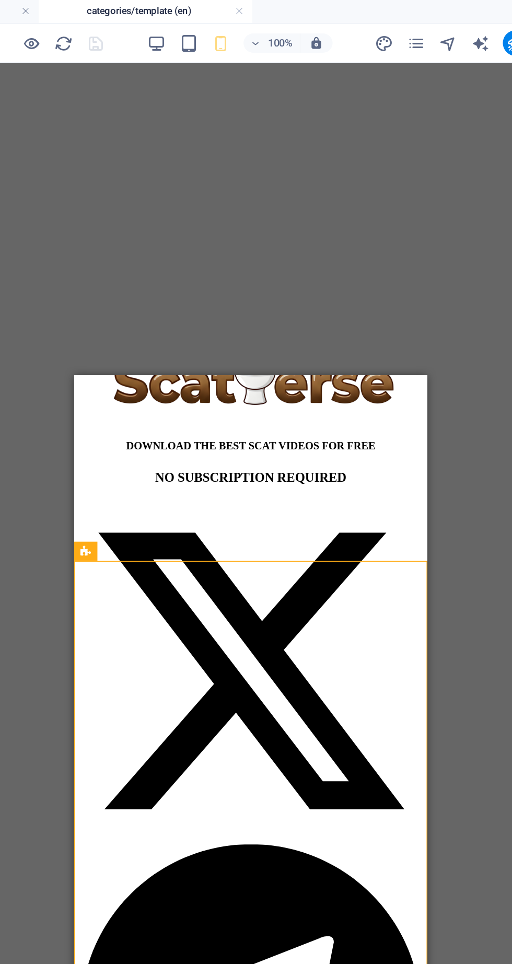
click at [226, 940] on div "« PAGE 01 - 50 »" at bounding box center [189, 944] width 222 height 9
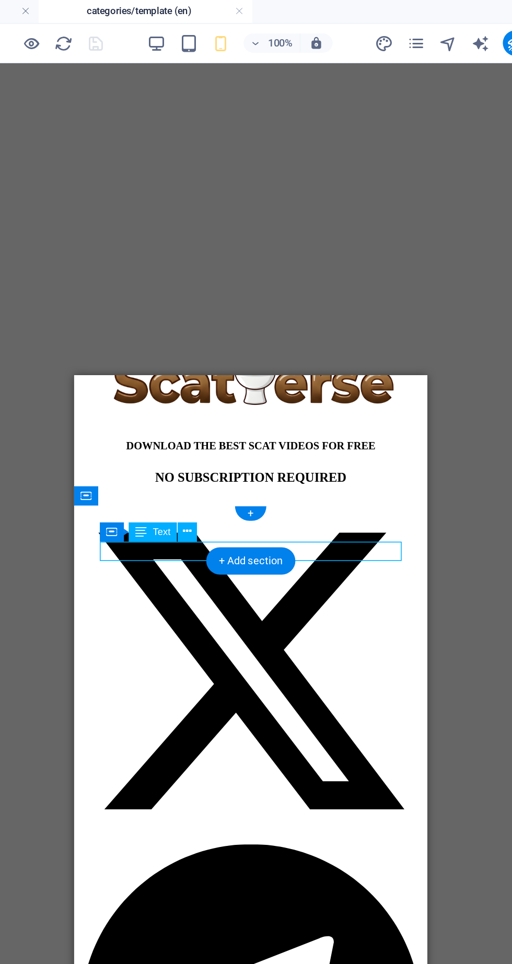
click at [411, 273] on div "Drag here to replace the existing content. Press “Ctrl” if you want to create a…" at bounding box center [277, 495] width 470 height 906
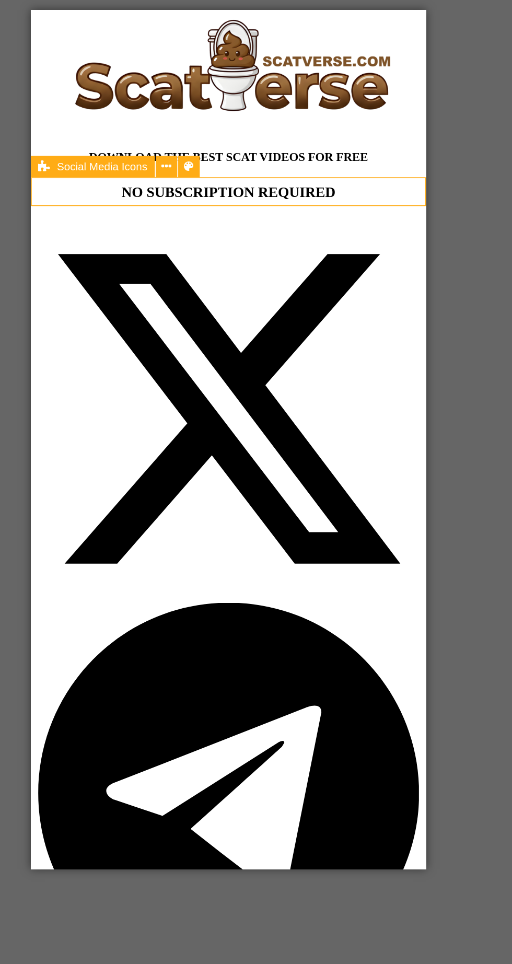
scroll to position [0, 0]
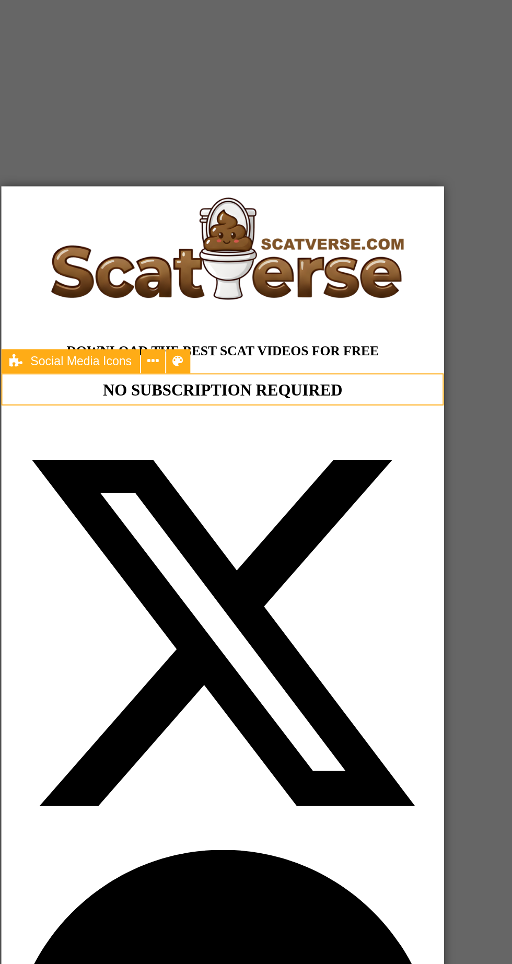
click at [110, 217] on figure at bounding box center [116, 223] width 222 height 66
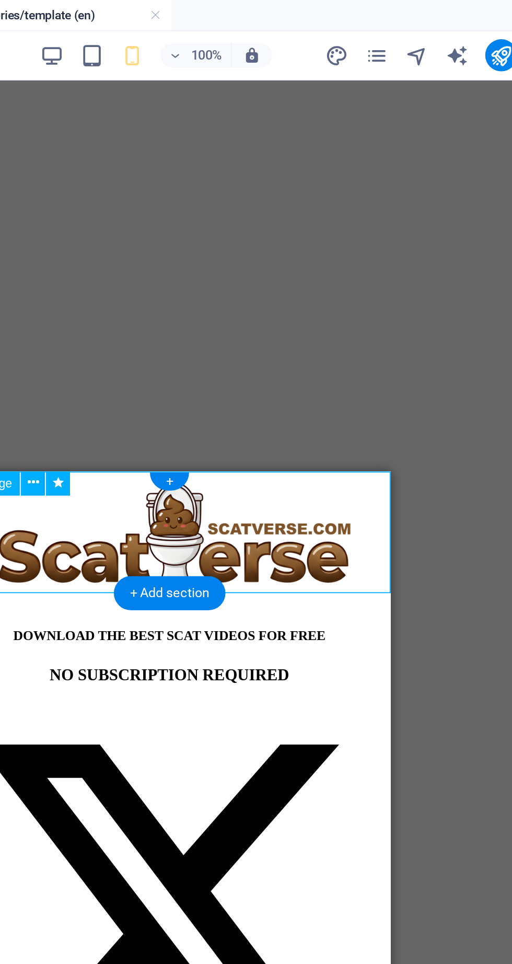
click at [385, 33] on icon "pages" at bounding box center [384, 29] width 12 height 12
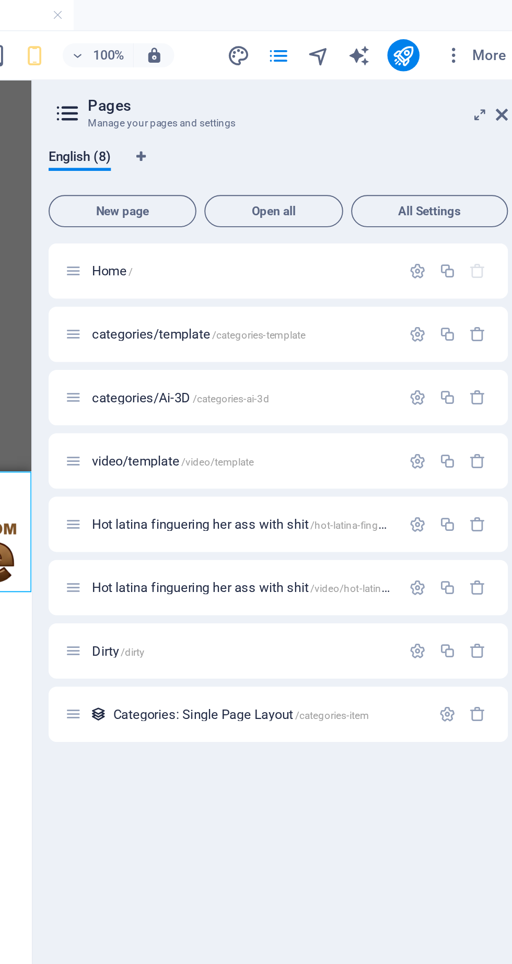
click at [373, 210] on span "/categories-ai-3d" at bounding box center [360, 207] width 40 height 6
click at [501, 63] on icon at bounding box center [500, 59] width 6 height 8
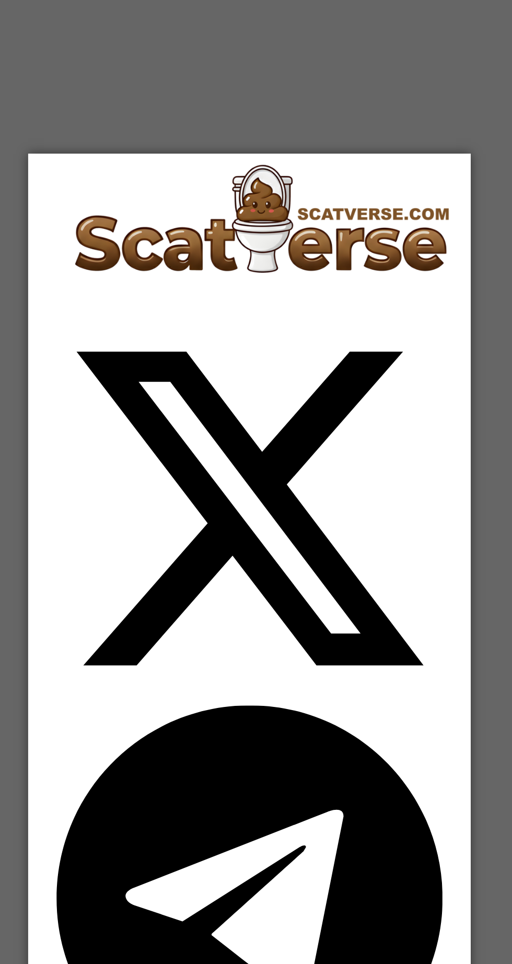
scroll to position [0, 4]
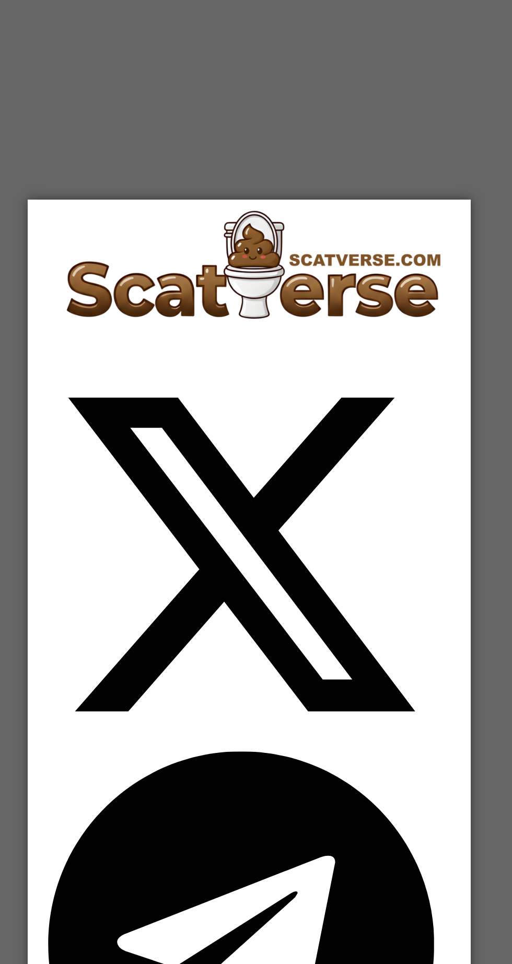
click at [67, 734] on div "This category is unique as no videos have been uploaded on this page. However, …" at bounding box center [139, 775] width 222 height 82
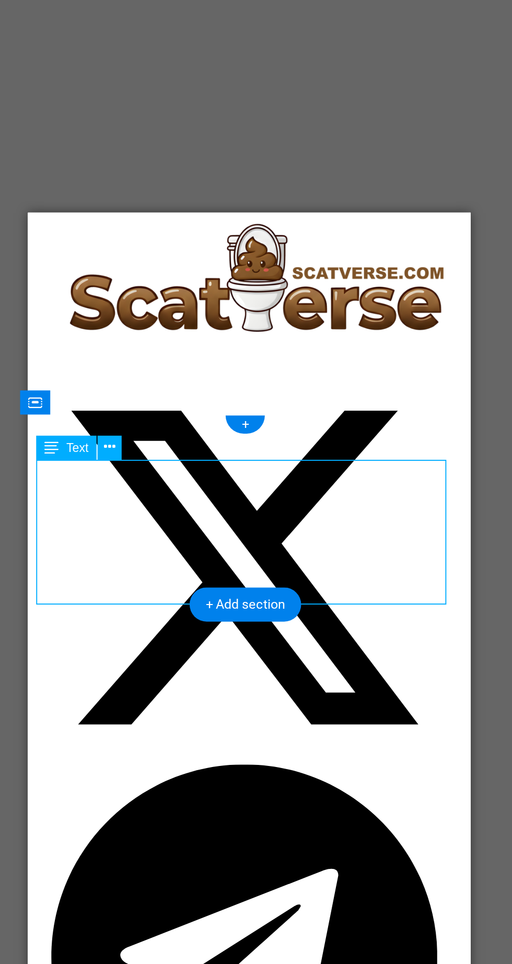
scroll to position [0, 0]
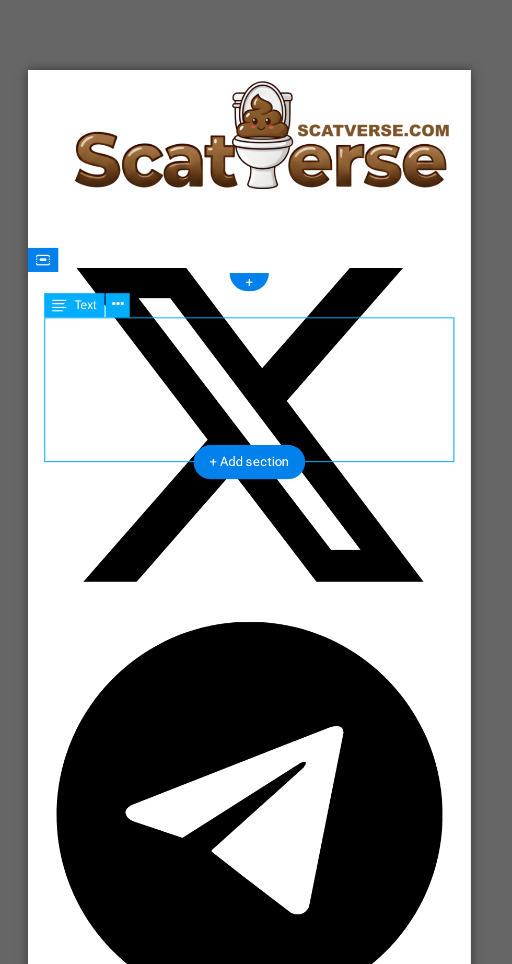
click at [103, 165] on div at bounding box center [143, 356] width 222 height 426
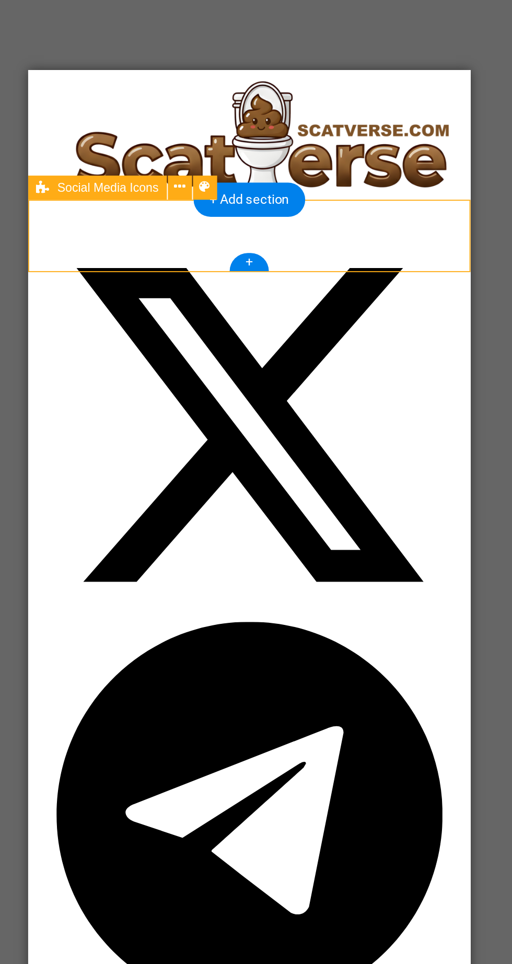
click at [108, 102] on figure at bounding box center [143, 108] width 222 height 69
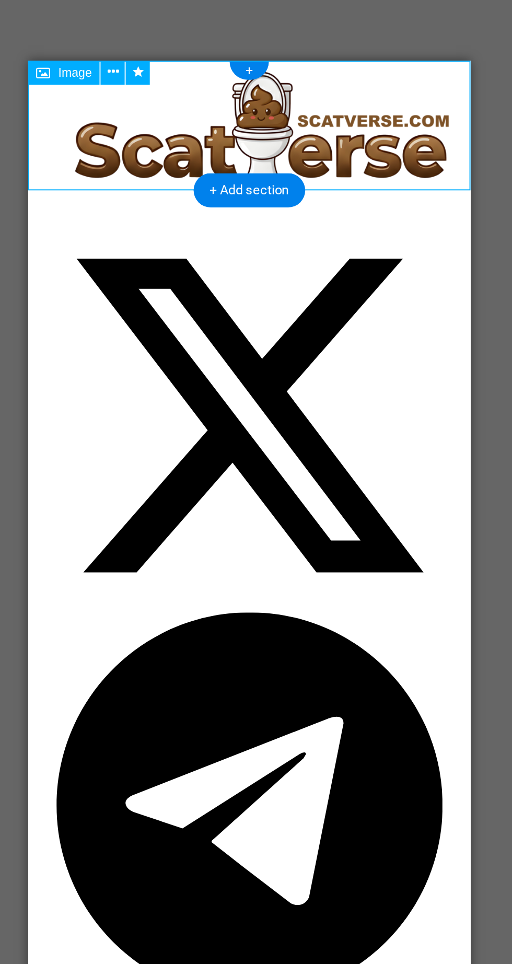
click at [105, 99] on figure at bounding box center [143, 98] width 222 height 69
click at [206, 685] on div at bounding box center [143, 711] width 222 height 52
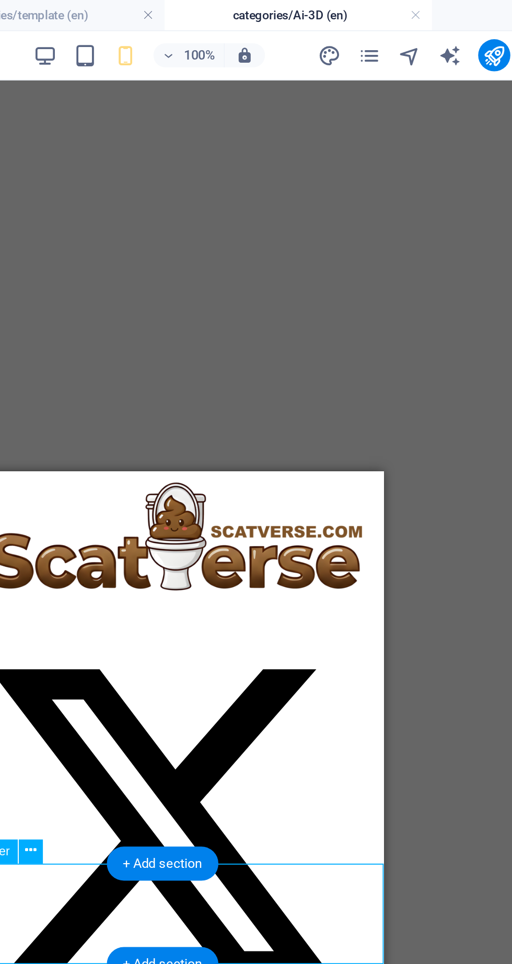
click at [388, 31] on icon "pages" at bounding box center [384, 29] width 12 height 12
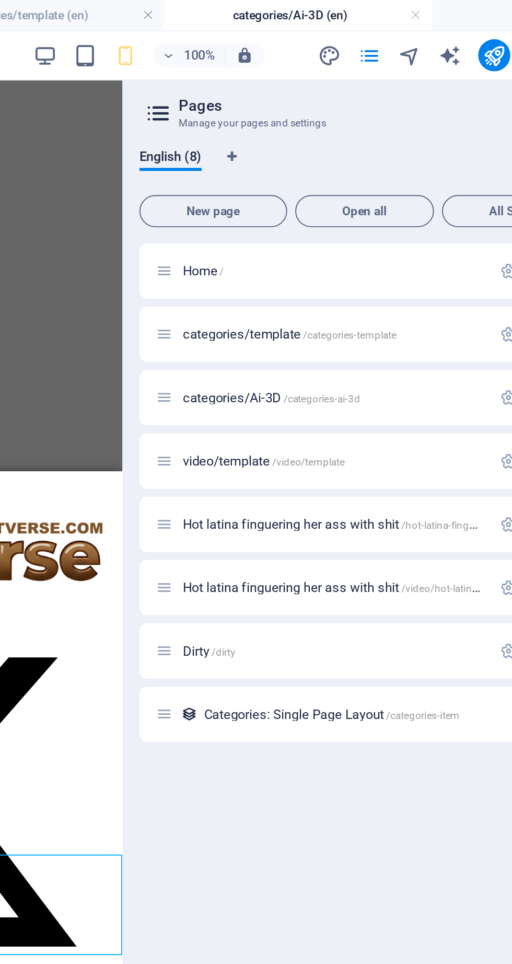
click at [332, 140] on p "Home /" at bounding box center [365, 140] width 157 height 7
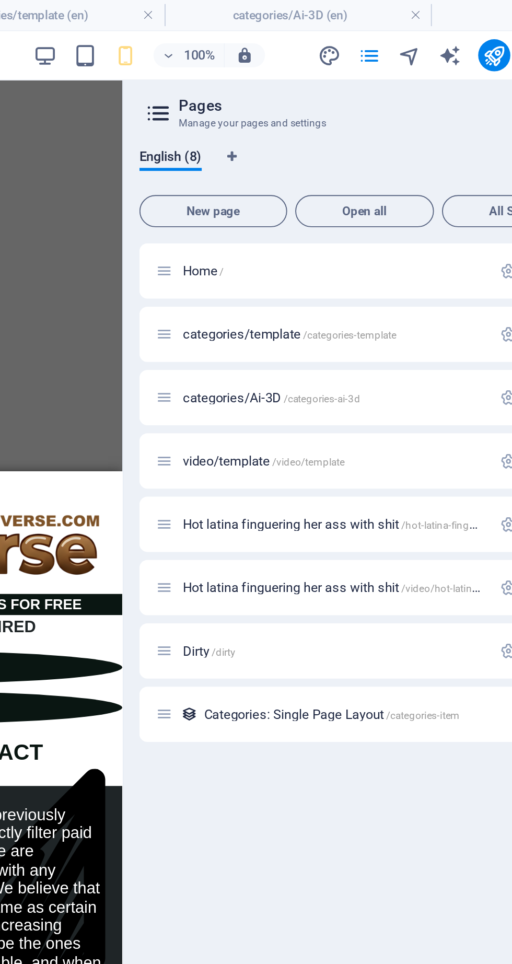
scroll to position [406, 0]
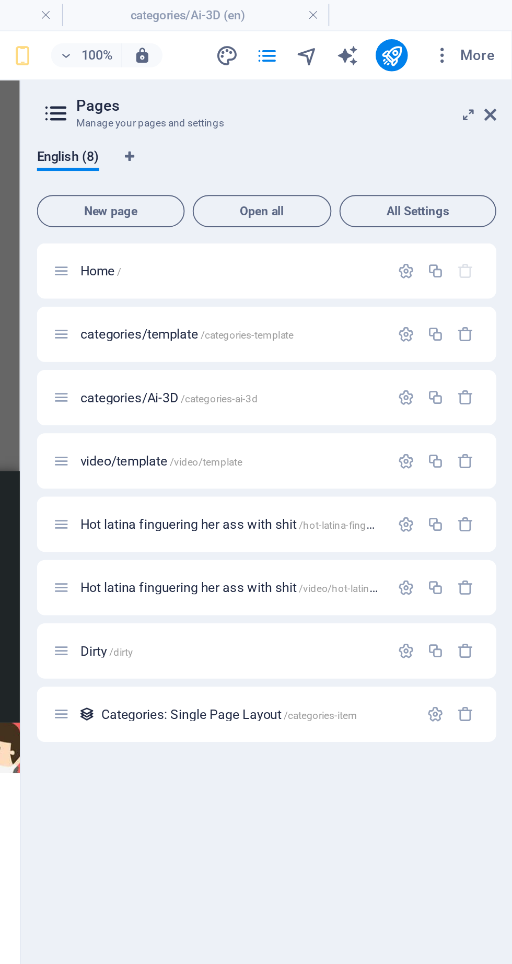
click at [501, 61] on icon at bounding box center [500, 59] width 6 height 8
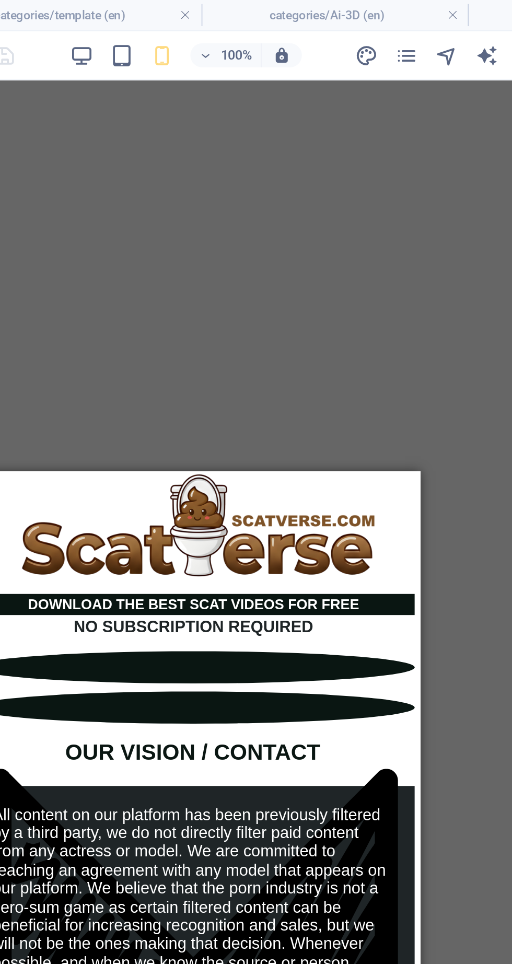
scroll to position [0, 0]
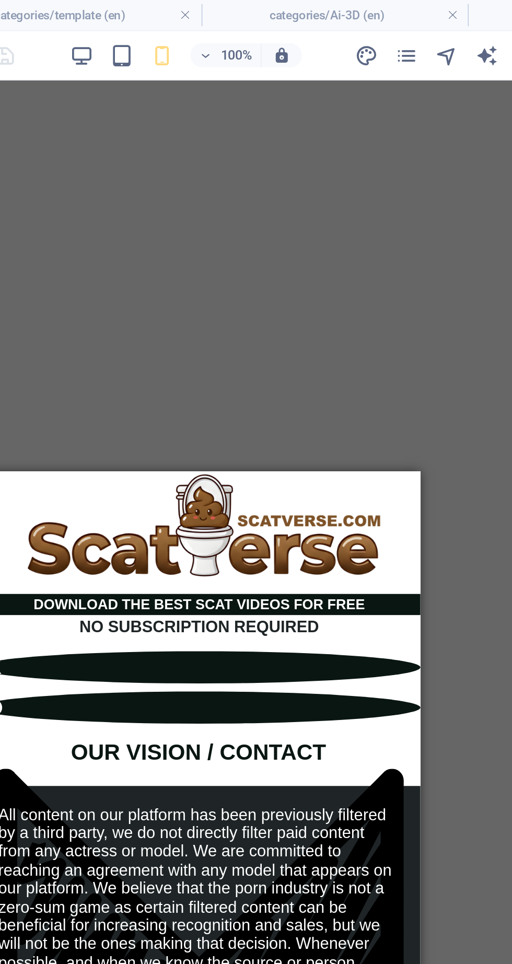
click at [99, 550] on div "NO SUBSCRIPTION REQUIRED" at bounding box center [94, 552] width 230 height 13
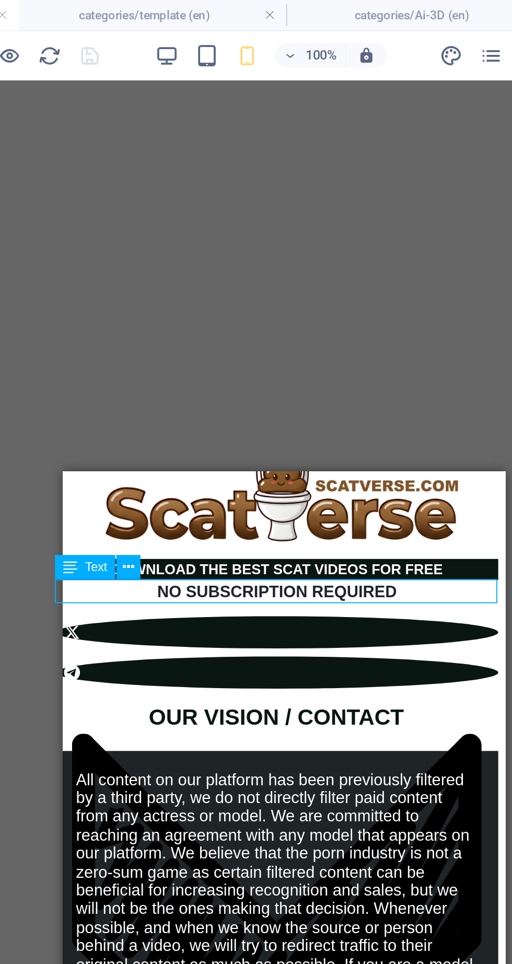
scroll to position [18, 4]
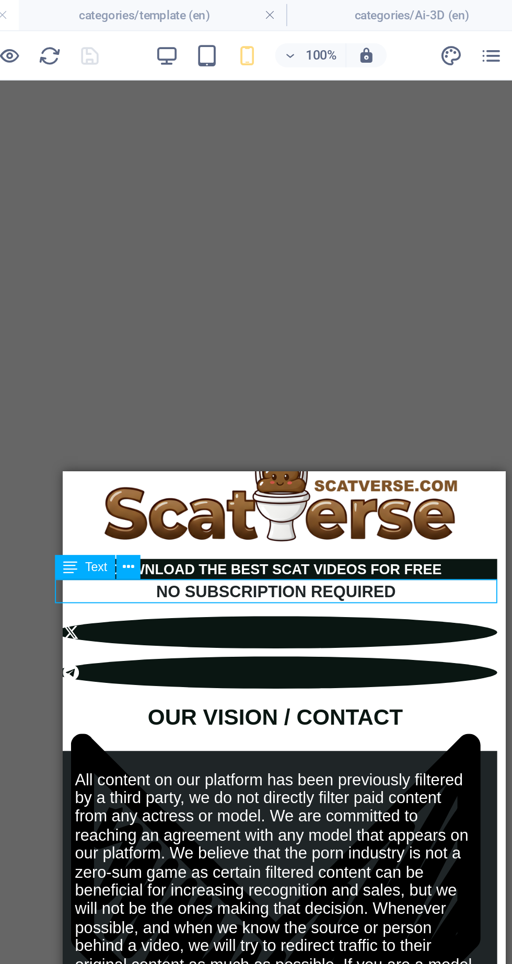
click at [235, 559] on div at bounding box center [174, 565] width 230 height 38
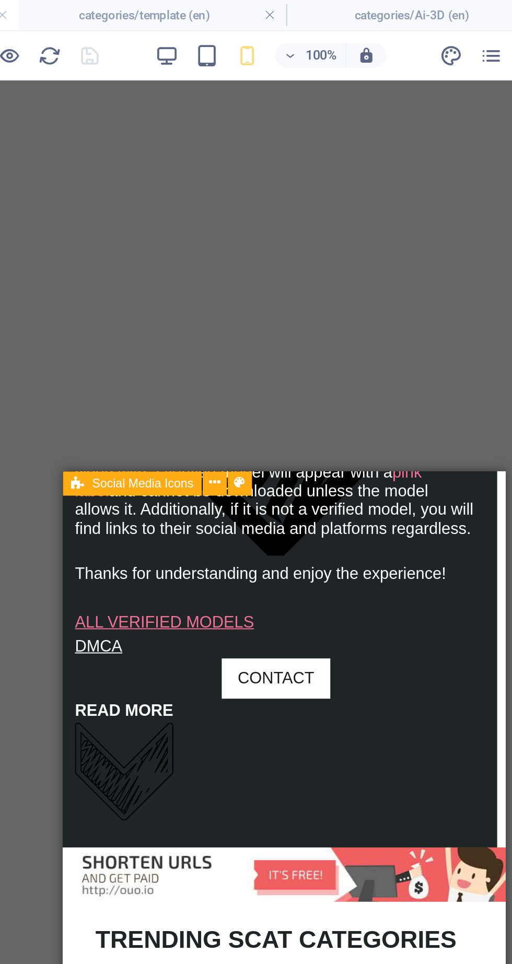
scroll to position [321, 4]
